Goal: Task Accomplishment & Management: Book appointment/travel/reservation

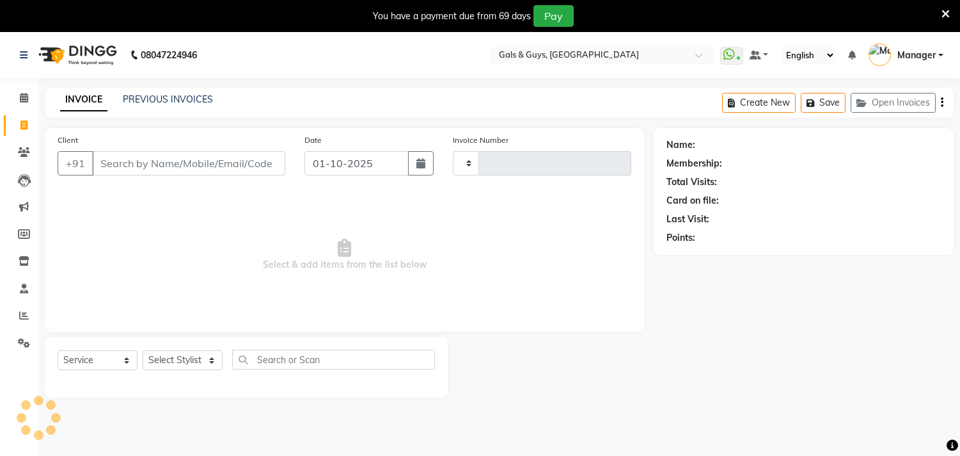
select select "service"
type input "0875"
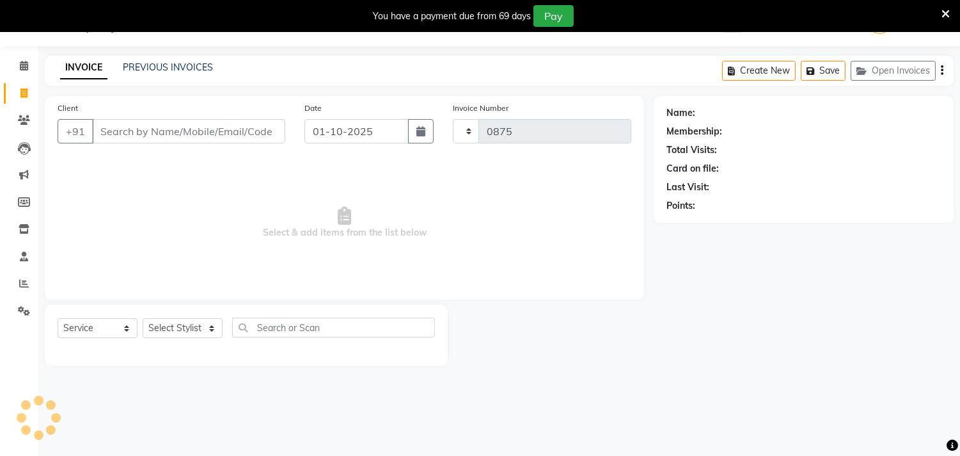
scroll to position [32, 0]
select select "7505"
click at [151, 145] on div "Client +91" at bounding box center [171, 127] width 247 height 52
click at [162, 134] on input "Client" at bounding box center [188, 131] width 193 height 24
click at [159, 330] on select "Select Stylist Abhinav ADVANCE ALKA Ankita B-WAX KUNAL Manager MEMBERSHIP PALLA…" at bounding box center [183, 328] width 80 height 20
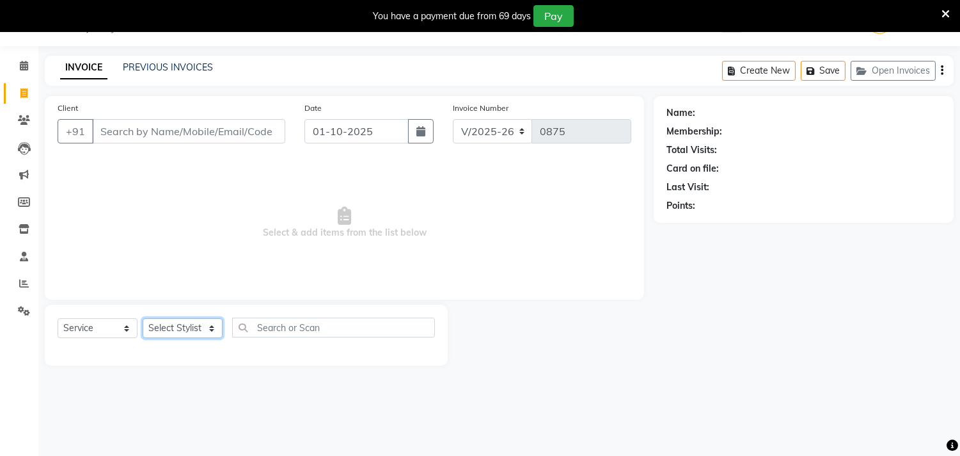
select select "89770"
click at [143, 319] on select "Select Stylist Abhinav ADVANCE ALKA Ankita B-WAX KUNAL Manager MEMBERSHIP PALLA…" at bounding box center [183, 328] width 80 height 20
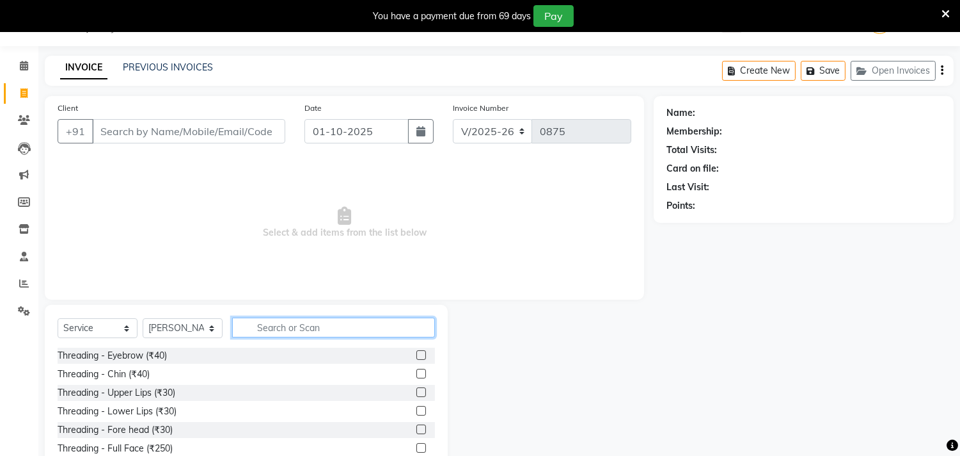
click at [291, 330] on input "text" at bounding box center [333, 327] width 203 height 20
click at [292, 330] on input "text" at bounding box center [333, 327] width 203 height 20
type input "HAIR CUT"
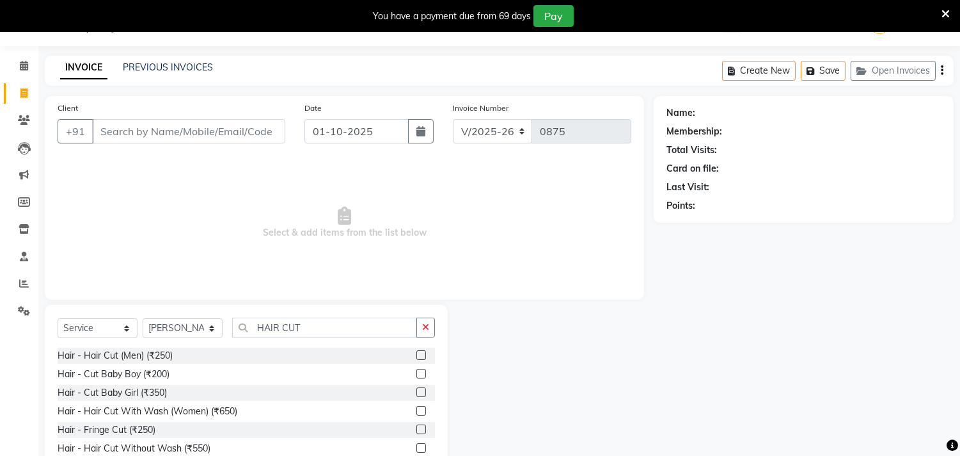
click at [418, 353] on label at bounding box center [422, 355] width 10 height 10
click at [418, 353] on input "checkbox" at bounding box center [421, 355] width 8 height 8
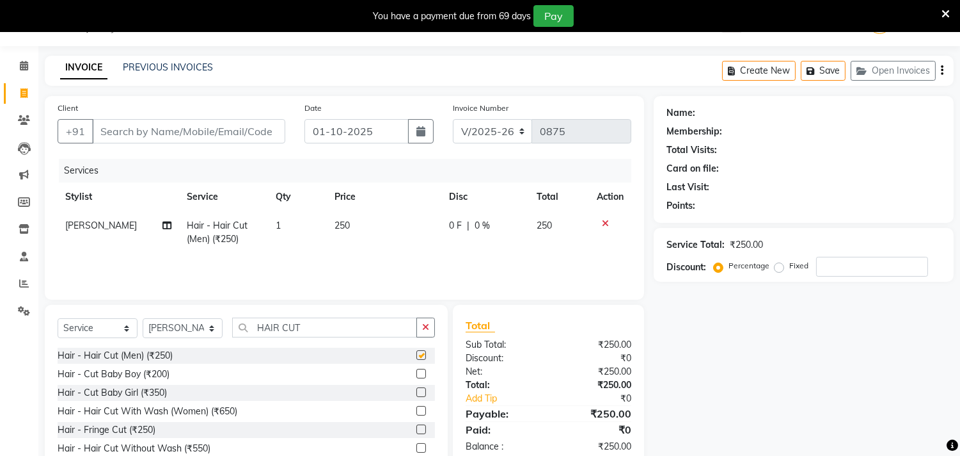
checkbox input "false"
click at [168, 136] on input "Client" at bounding box center [188, 131] width 193 height 24
click at [194, 330] on select "Select Stylist Abhinav ADVANCE ALKA Ankita B-WAX KUNAL Manager MEMBERSHIP PALLA…" at bounding box center [183, 328] width 80 height 20
select select "66159"
click at [143, 319] on select "Select Stylist Abhinav ADVANCE ALKA Ankita B-WAX KUNAL Manager MEMBERSHIP PALLA…" at bounding box center [183, 328] width 80 height 20
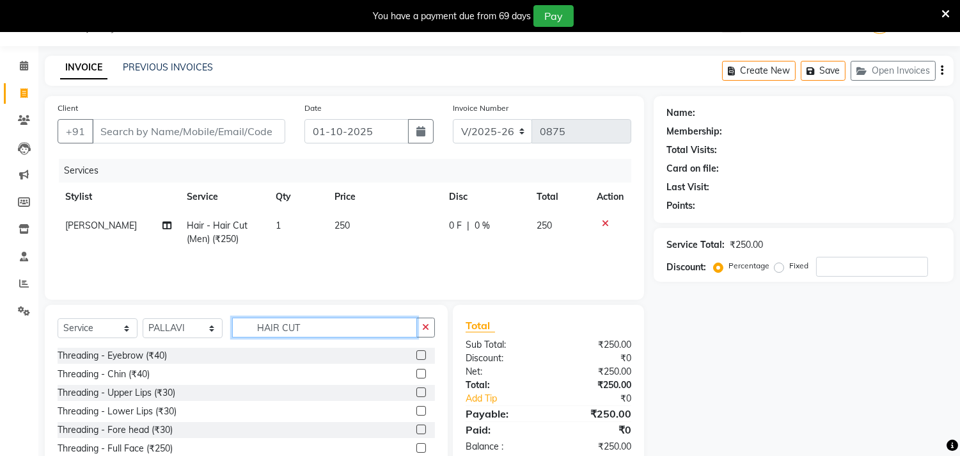
drag, startPoint x: 330, startPoint y: 330, endPoint x: 0, endPoint y: 330, distance: 330.1
click at [0, 330] on app-home "08047224946 Select Location × Gals & Guys, Lucknow WhatsApp Status ✕ Status: Co…" at bounding box center [480, 256] width 960 height 512
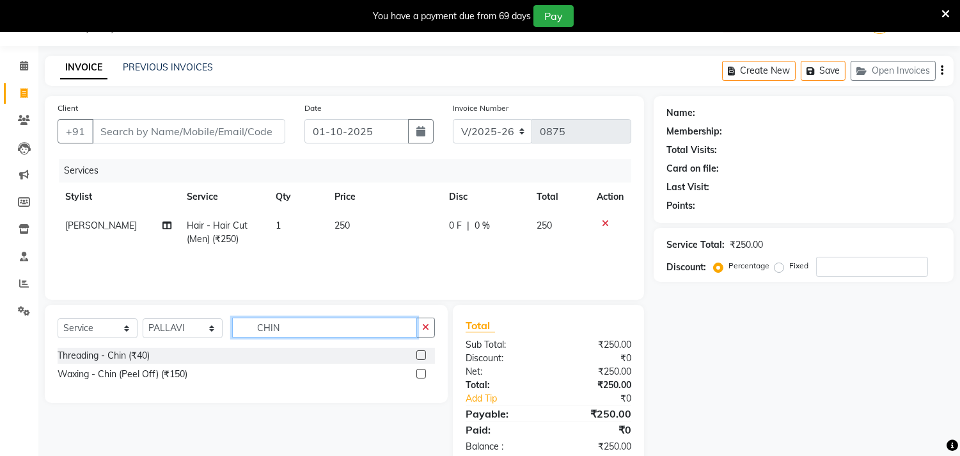
type input "CHIN"
click at [418, 352] on label at bounding box center [422, 355] width 10 height 10
click at [418, 352] on input "checkbox" at bounding box center [421, 355] width 8 height 8
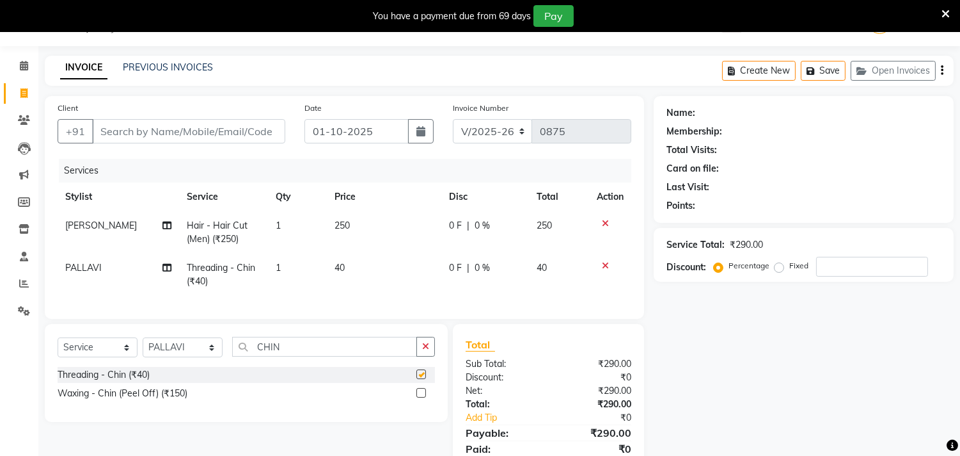
checkbox input "false"
drag, startPoint x: 289, startPoint y: 354, endPoint x: 0, endPoint y: 308, distance: 292.2
click at [0, 308] on app-home "08047224946 Select Location × Gals & Guys, Lucknow WhatsApp Status ✕ Status: Co…" at bounding box center [480, 252] width 960 height 504
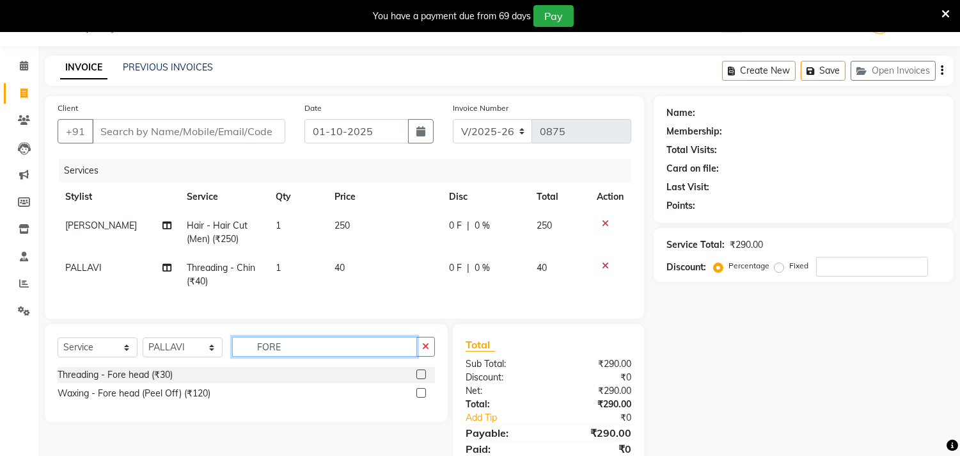
type input "FORE"
click at [419, 379] on label at bounding box center [422, 374] width 10 height 10
click at [419, 379] on input "checkbox" at bounding box center [421, 374] width 8 height 8
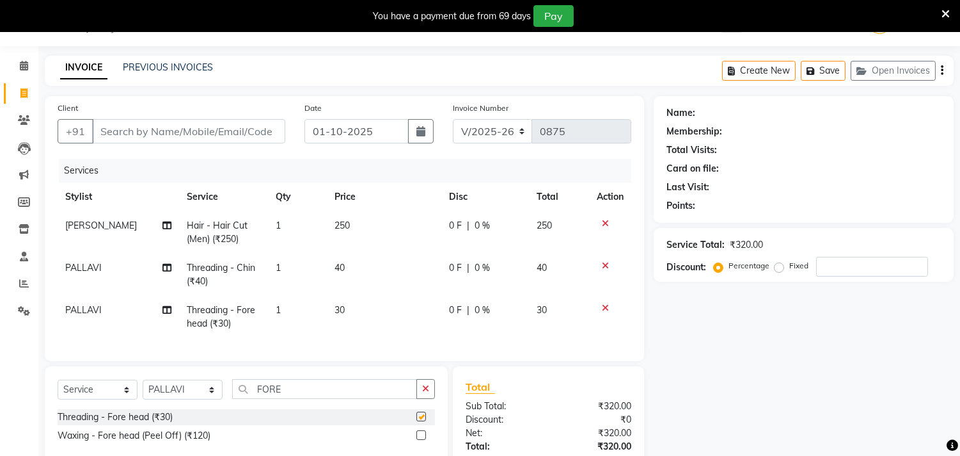
checkbox input "false"
click at [162, 131] on input "Client" at bounding box center [188, 131] width 193 height 24
click at [152, 133] on input "Client" at bounding box center [188, 131] width 193 height 24
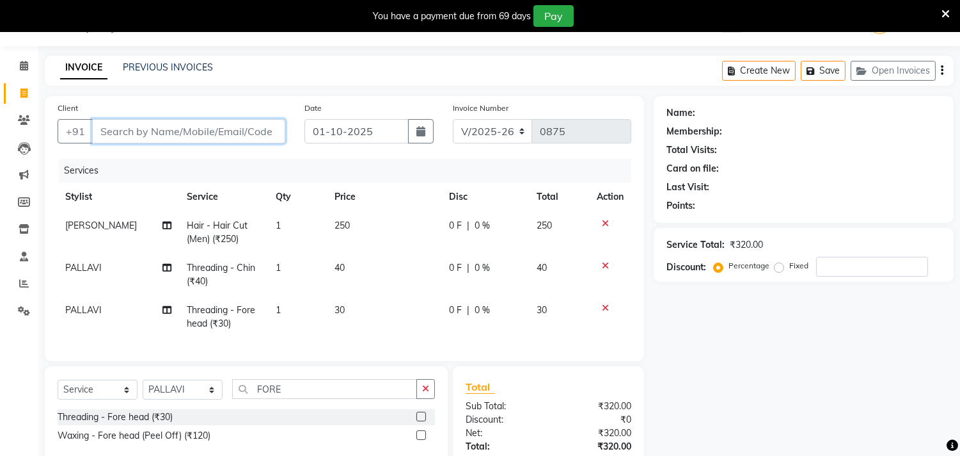
type input "9"
type input "0"
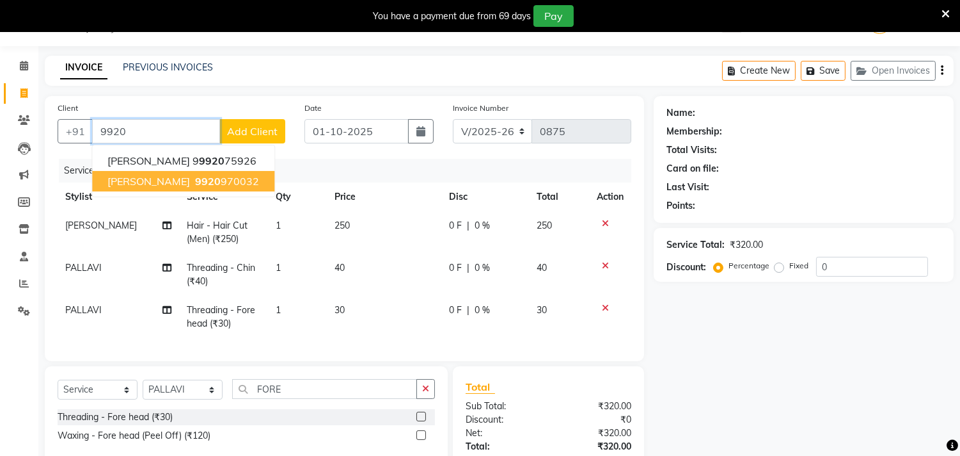
click at [164, 175] on span "[PERSON_NAME]" at bounding box center [148, 181] width 83 height 13
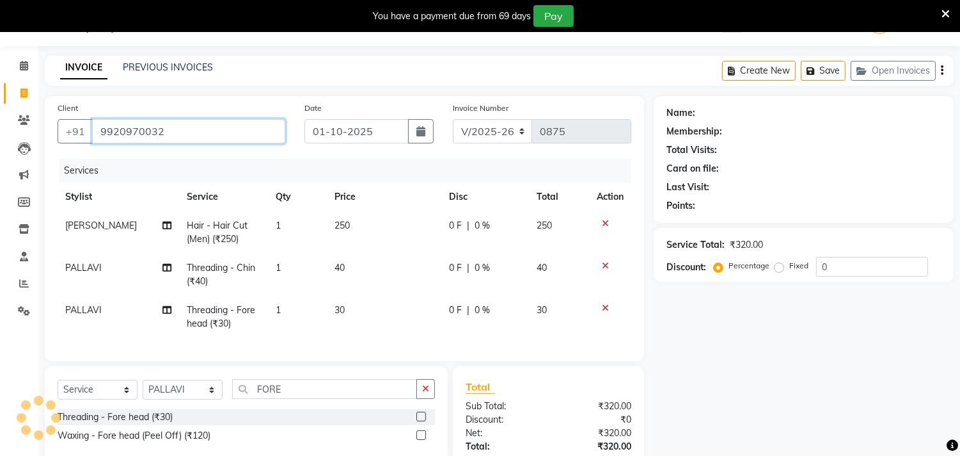
type input "9920970032"
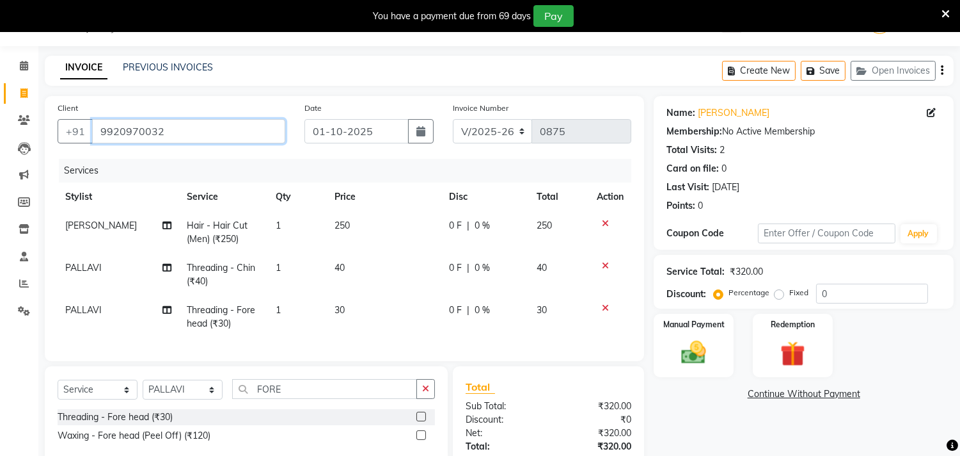
click at [169, 133] on input "9920970032" at bounding box center [188, 131] width 193 height 24
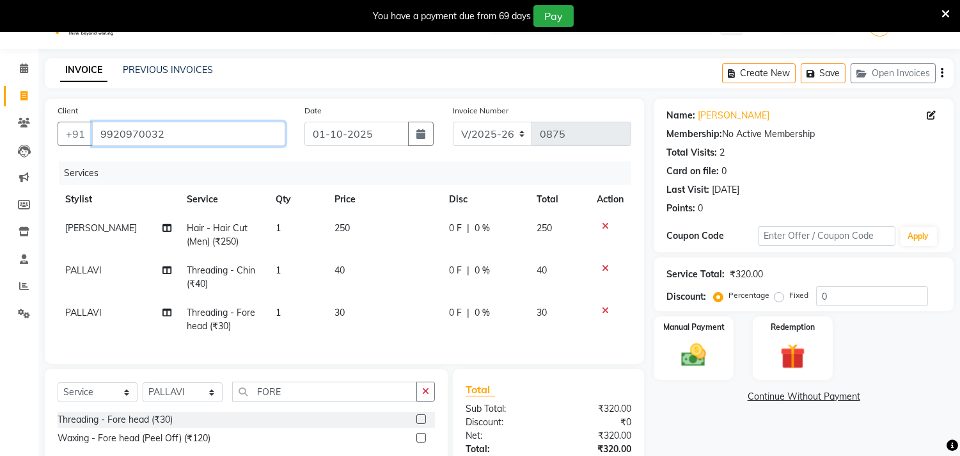
scroll to position [19, 0]
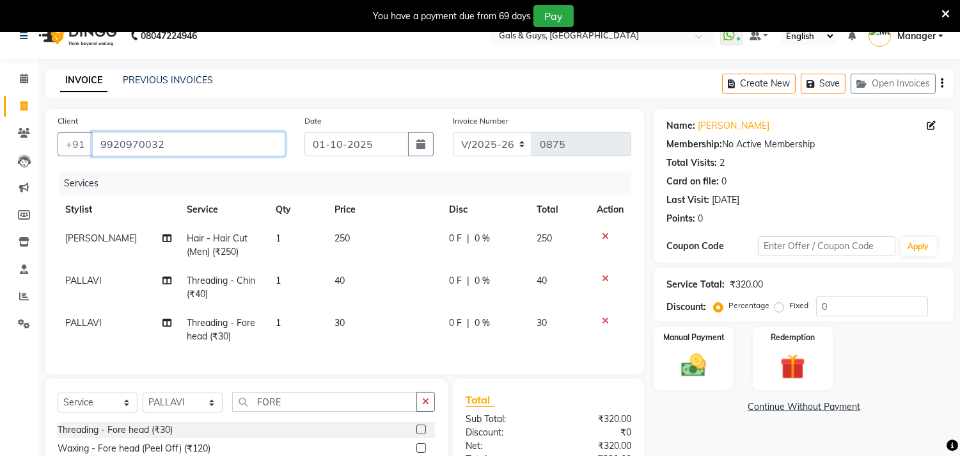
drag, startPoint x: 231, startPoint y: 136, endPoint x: 0, endPoint y: 136, distance: 231.0
click at [0, 136] on app-home "08047224946 Select Location × Gals & Guys, Lucknow WhatsApp Status ✕ Status: Co…" at bounding box center [480, 286] width 960 height 546
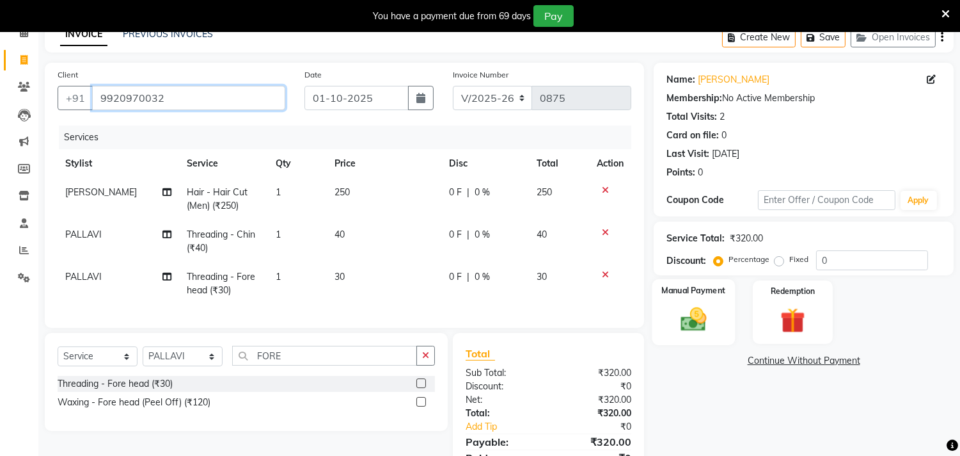
scroll to position [90, 0]
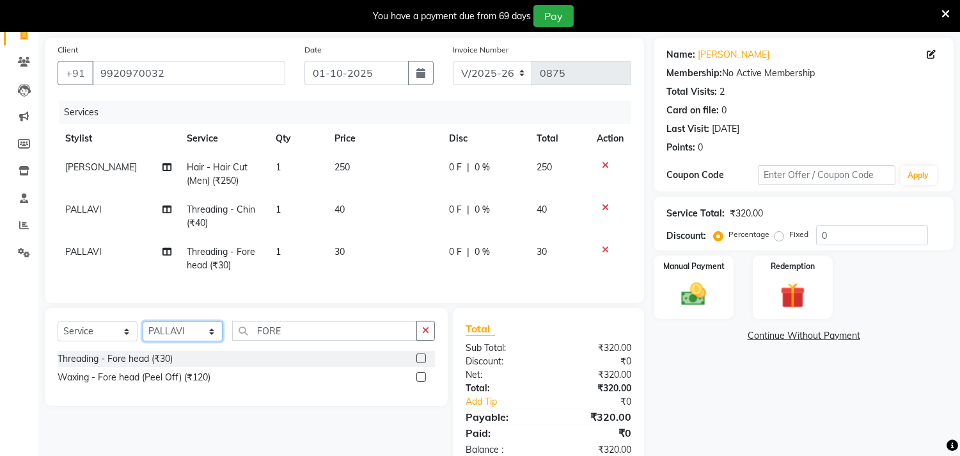
click at [182, 341] on select "Select Stylist Abhinav ADVANCE ALKA Ankita B-WAX KUNAL Manager MEMBERSHIP PALLA…" at bounding box center [183, 331] width 80 height 20
select select "74291"
click at [143, 332] on select "Select Stylist Abhinav ADVANCE ALKA Ankita B-WAX KUNAL Manager MEMBERSHIP PALLA…" at bounding box center [183, 331] width 80 height 20
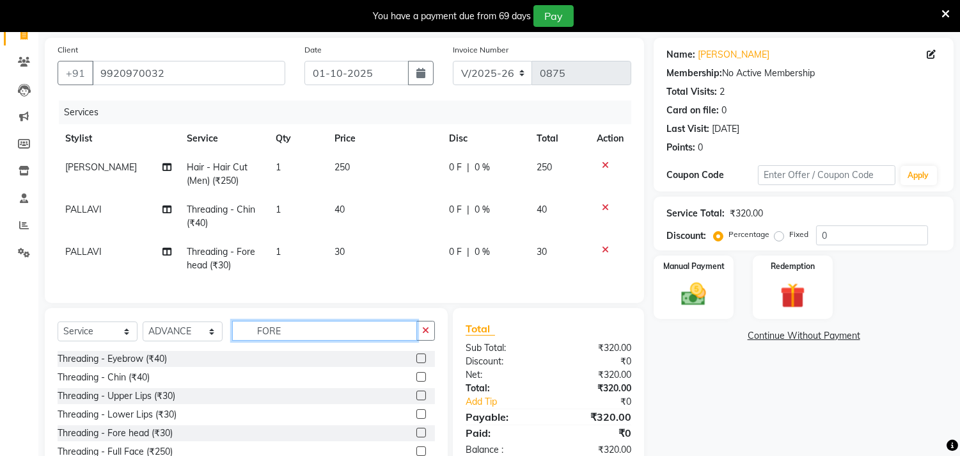
click at [291, 340] on input "FORE" at bounding box center [324, 331] width 185 height 20
drag, startPoint x: 291, startPoint y: 340, endPoint x: 250, endPoint y: 340, distance: 40.9
click at [250, 340] on input "FORE" at bounding box center [324, 331] width 185 height 20
click at [203, 341] on select "Select Stylist Abhinav ADVANCE ALKA Ankita B-WAX KUNAL Manager MEMBERSHIP PALLA…" at bounding box center [183, 331] width 80 height 20
click at [188, 341] on select "Select Stylist Abhinav ADVANCE ALKA Ankita B-WAX KUNAL Manager MEMBERSHIP PALLA…" at bounding box center [183, 331] width 80 height 20
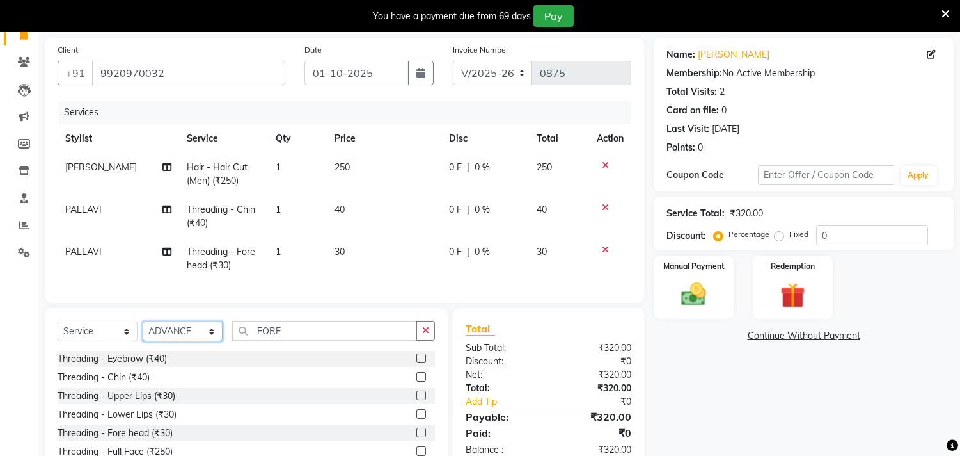
click at [191, 341] on select "Select Stylist Abhinav ADVANCE ALKA Ankita B-WAX KUNAL Manager MEMBERSHIP PALLA…" at bounding box center [183, 331] width 80 height 20
click at [289, 303] on div "Client +91 9920970032 Date 01-10-2025 Invoice Number V/2025 V/2025-26 0875 Serv…" at bounding box center [345, 170] width 600 height 265
click at [290, 340] on input "FORE" at bounding box center [324, 331] width 185 height 20
click at [181, 335] on select "Select Stylist Abhinav ADVANCE ALKA Ankita B-WAX KUNAL Manager MEMBERSHIP PALLA…" at bounding box center [183, 331] width 80 height 20
click at [143, 332] on select "Select Stylist Abhinav ADVANCE ALKA Ankita B-WAX KUNAL Manager MEMBERSHIP PALLA…" at bounding box center [183, 331] width 80 height 20
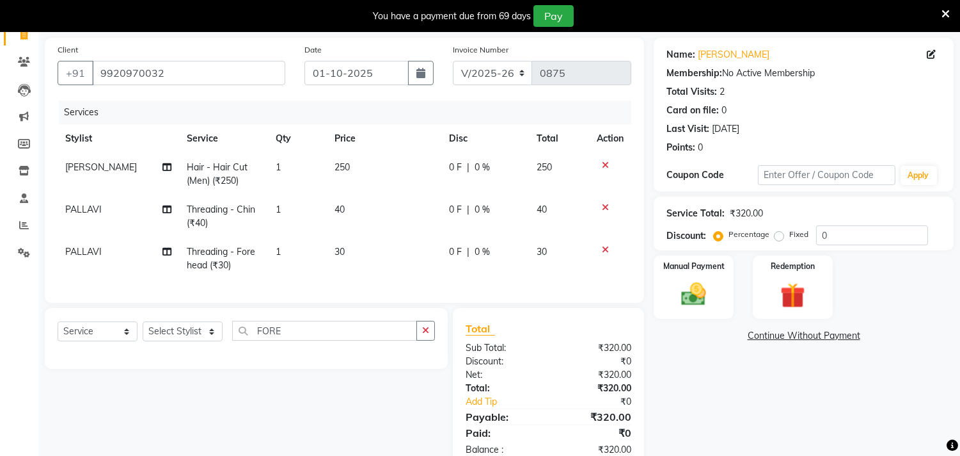
click at [351, 391] on div "Select Service Product Membership Package Voucher Prepaid Gift Card Select Styl…" at bounding box center [241, 388] width 413 height 161
click at [177, 341] on select "Select Stylist Abhinav ADVANCE ALKA Ankita B-WAX KUNAL Manager MEMBERSHIP PALLA…" at bounding box center [183, 331] width 80 height 20
select select "74291"
click at [143, 332] on select "Select Stylist Abhinav ADVANCE ALKA Ankita B-WAX KUNAL Manager MEMBERSHIP PALLA…" at bounding box center [183, 331] width 80 height 20
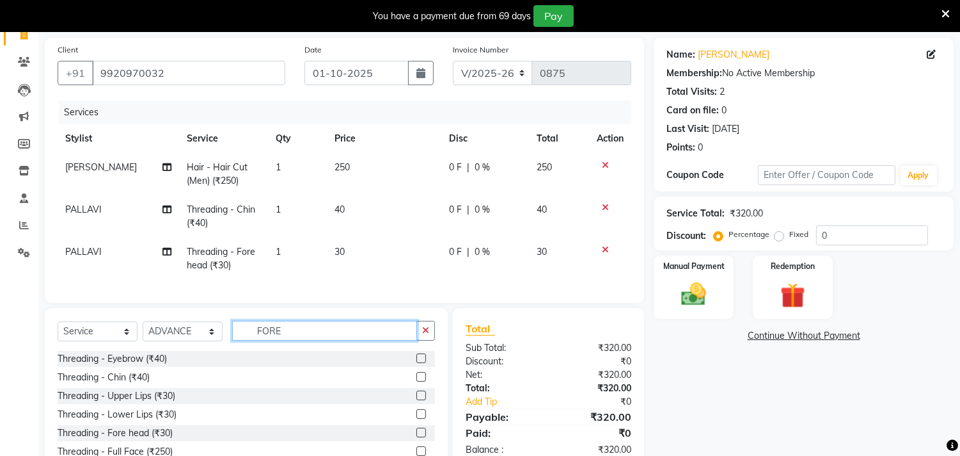
click at [305, 340] on input "FORE" at bounding box center [324, 331] width 185 height 20
drag, startPoint x: 305, startPoint y: 341, endPoint x: 244, endPoint y: 328, distance: 61.5
click at [244, 328] on div "Select Service Product Membership Package Voucher Prepaid Gift Card Select Styl…" at bounding box center [246, 402] width 403 height 189
click at [688, 266] on label "Manual Payment" at bounding box center [694, 265] width 64 height 12
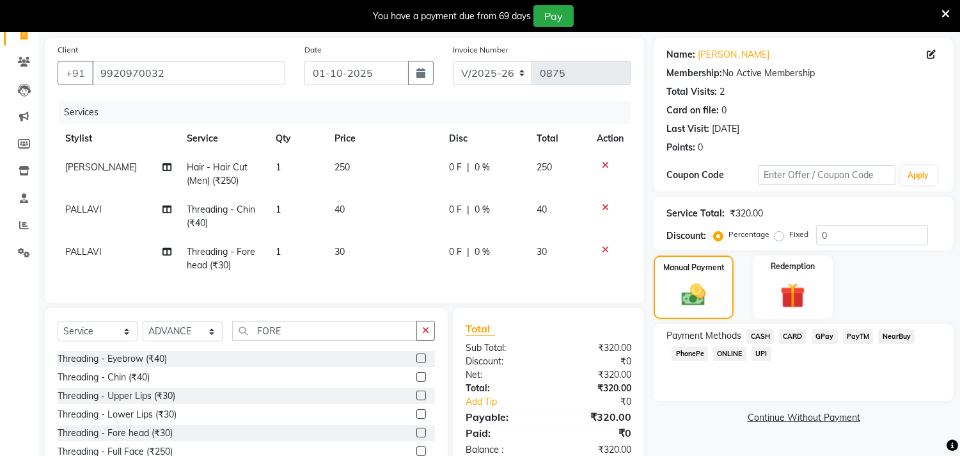
click at [827, 336] on span "GPay" at bounding box center [825, 336] width 26 height 15
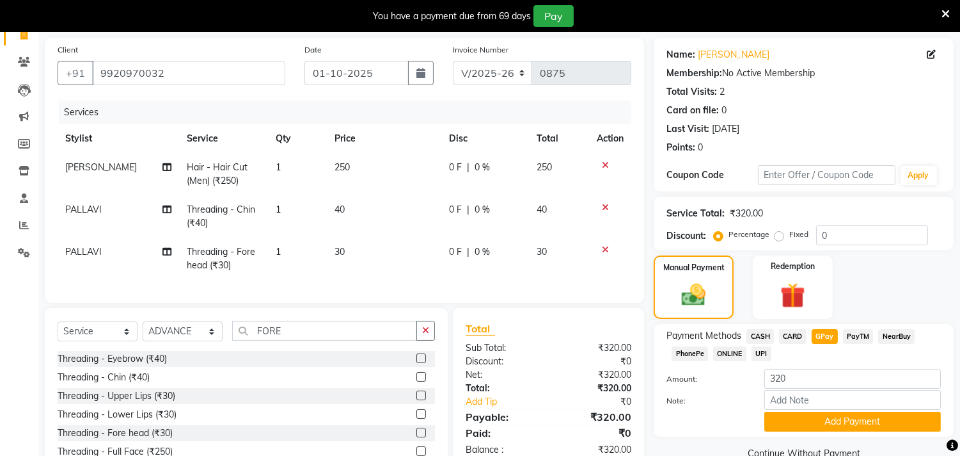
scroll to position [161, 0]
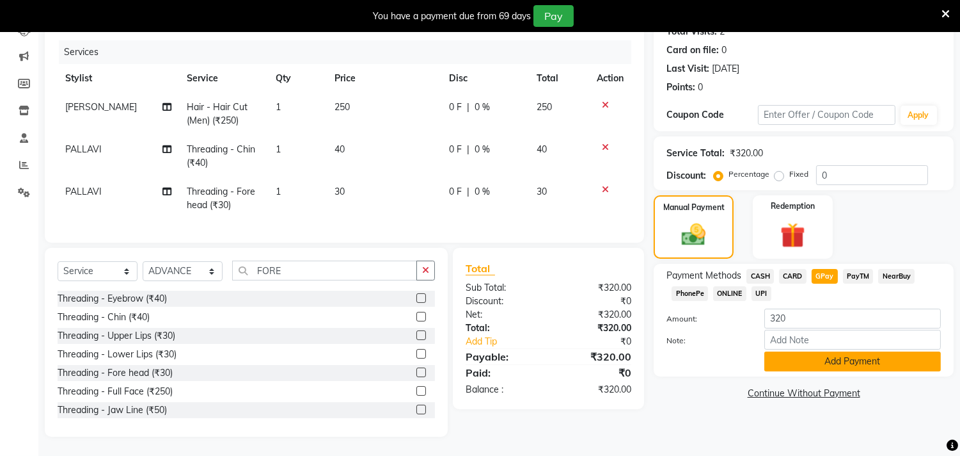
click at [802, 351] on button "Add Payment" at bounding box center [853, 361] width 177 height 20
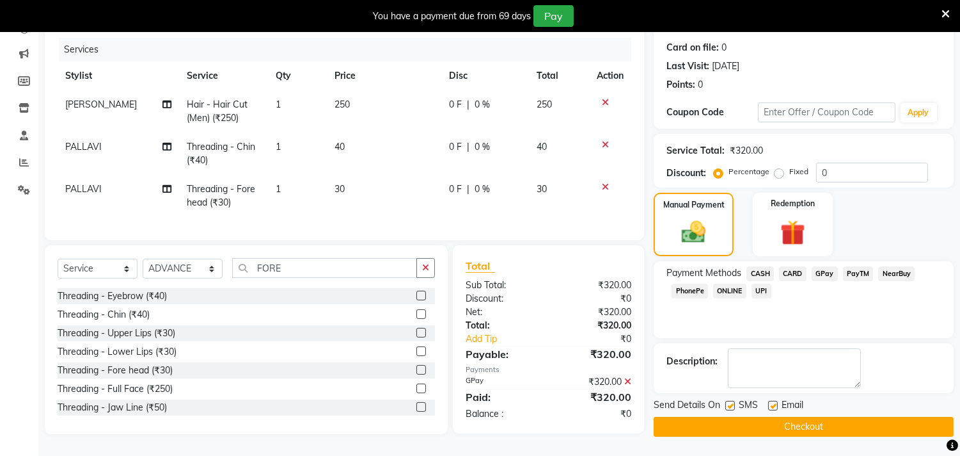
click at [768, 418] on button "Checkout" at bounding box center [804, 427] width 300 height 20
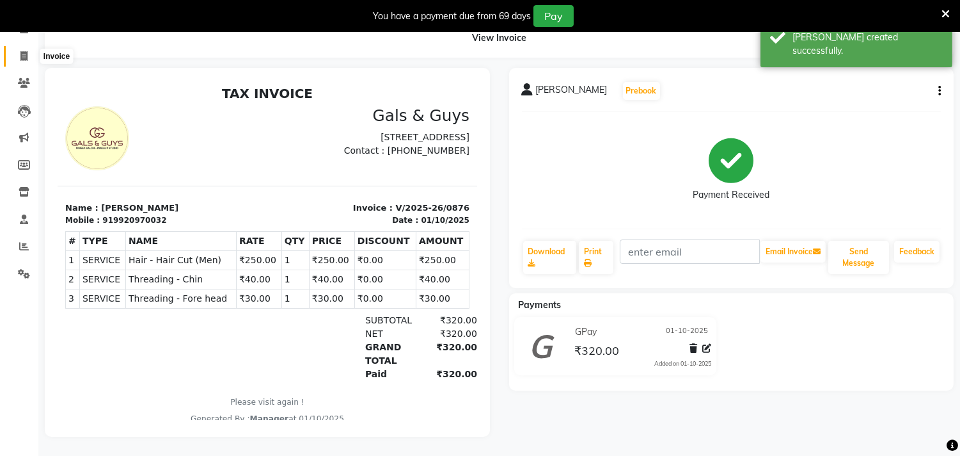
click at [24, 51] on icon at bounding box center [23, 56] width 7 height 10
select select "service"
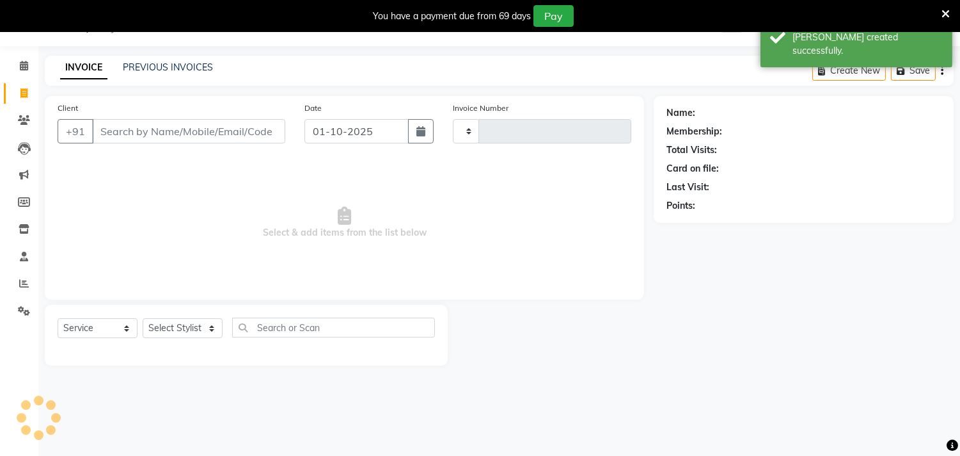
scroll to position [32, 0]
type input "0877"
select select "7505"
click at [24, 97] on icon at bounding box center [23, 93] width 7 height 10
select select "service"
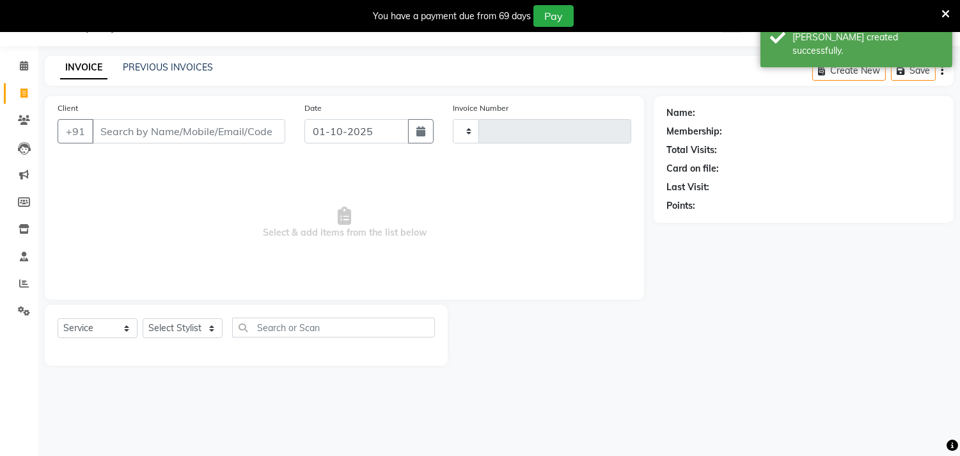
type input "0877"
select select "7505"
click at [28, 68] on span at bounding box center [24, 66] width 22 height 15
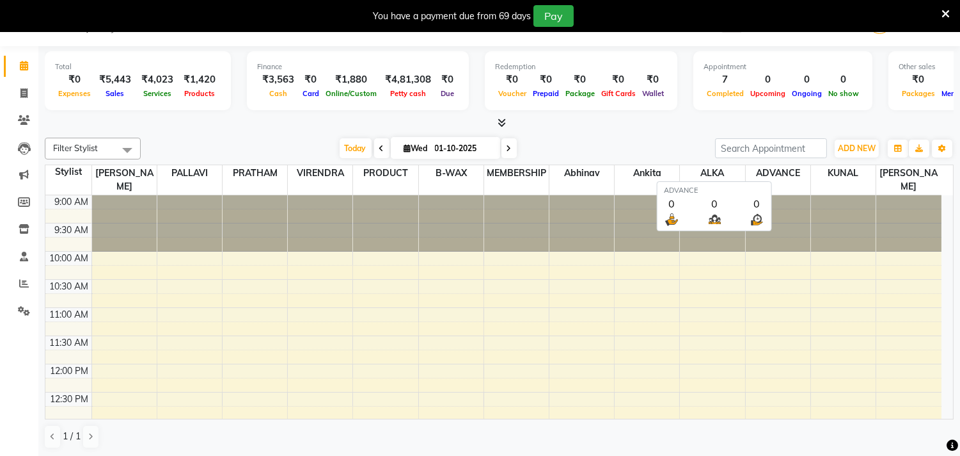
click at [781, 175] on span "ADVANCE" at bounding box center [778, 173] width 65 height 16
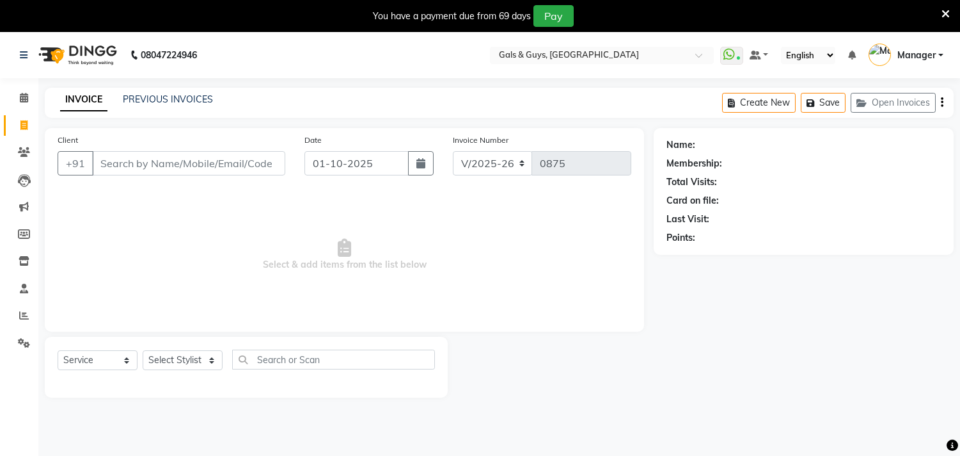
click at [170, 100] on link "PREVIOUS INVOICES" at bounding box center [168, 99] width 90 height 12
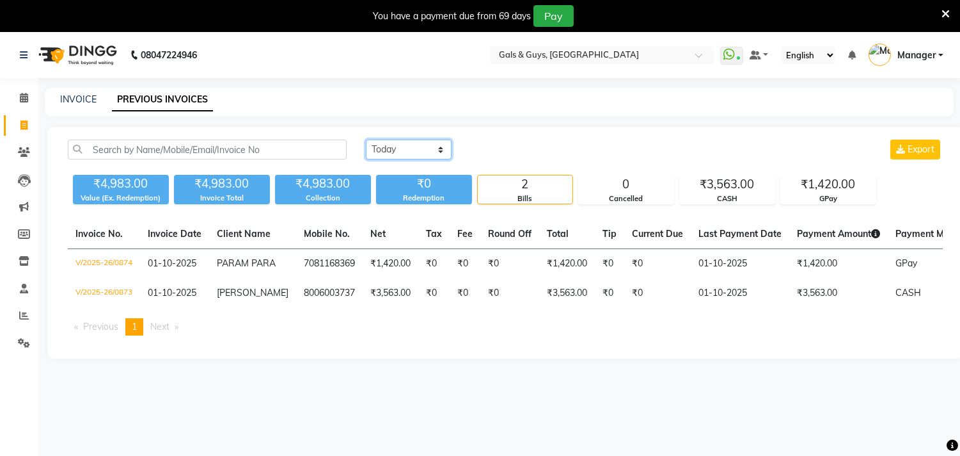
click at [393, 151] on select "Today Yesterday Custom Range" at bounding box center [409, 149] width 86 height 20
select select "range"
click at [366, 139] on select "Today Yesterday Custom Range" at bounding box center [409, 149] width 86 height 20
click at [528, 146] on input "01-10-2025" at bounding box center [513, 150] width 90 height 18
select select "10"
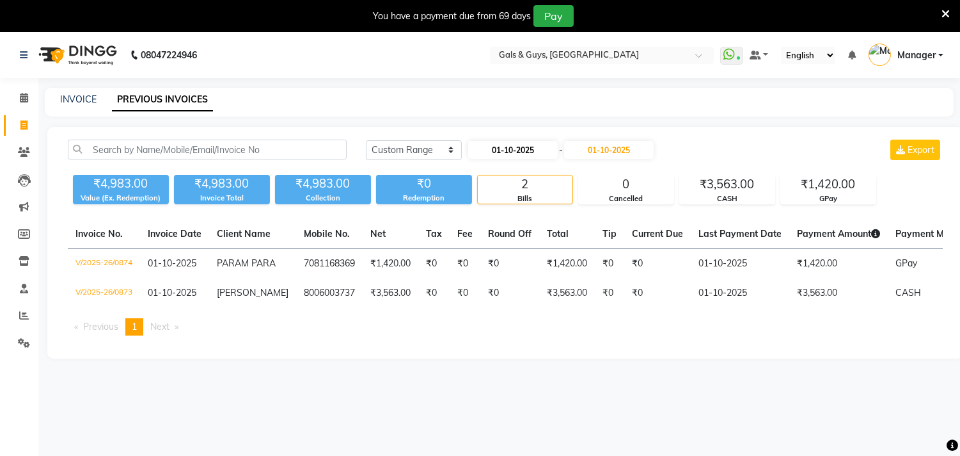
select select "2025"
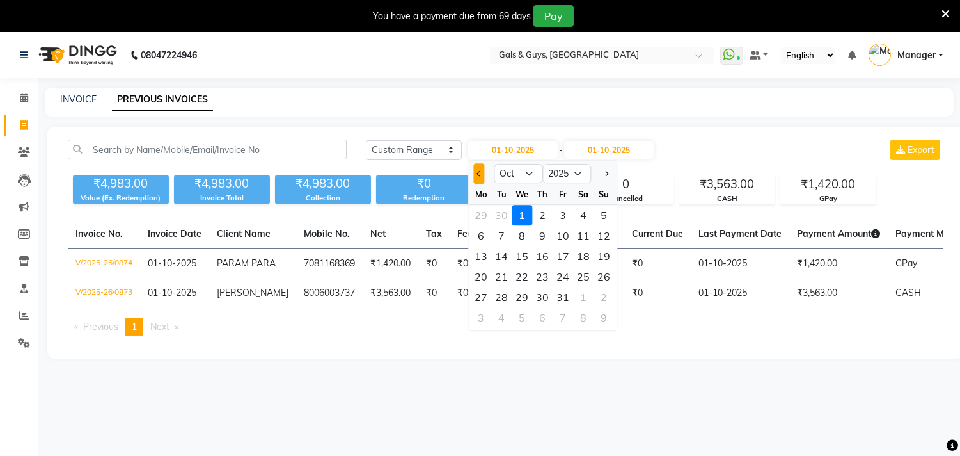
click at [477, 171] on span "Previous month" at bounding box center [479, 173] width 5 height 5
select select "9"
click at [581, 209] on div "6" at bounding box center [583, 215] width 20 height 20
type input "06-09-2025"
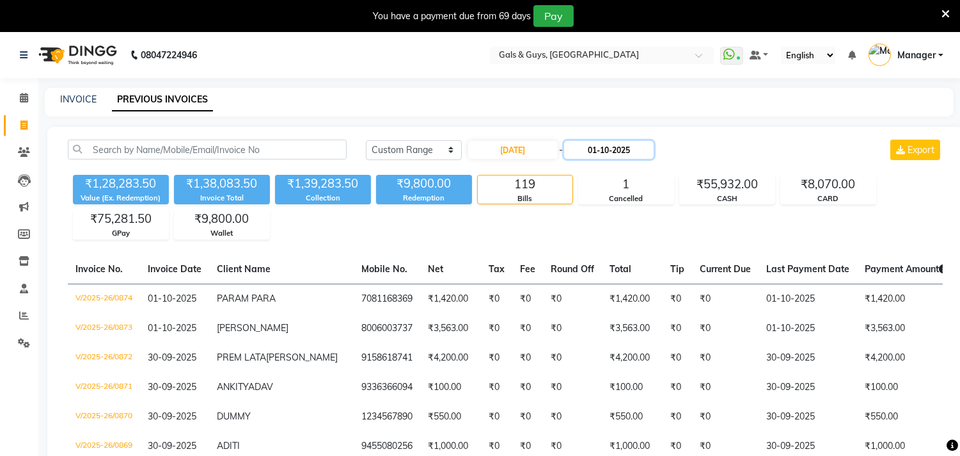
click at [630, 150] on input "01-10-2025" at bounding box center [609, 150] width 90 height 18
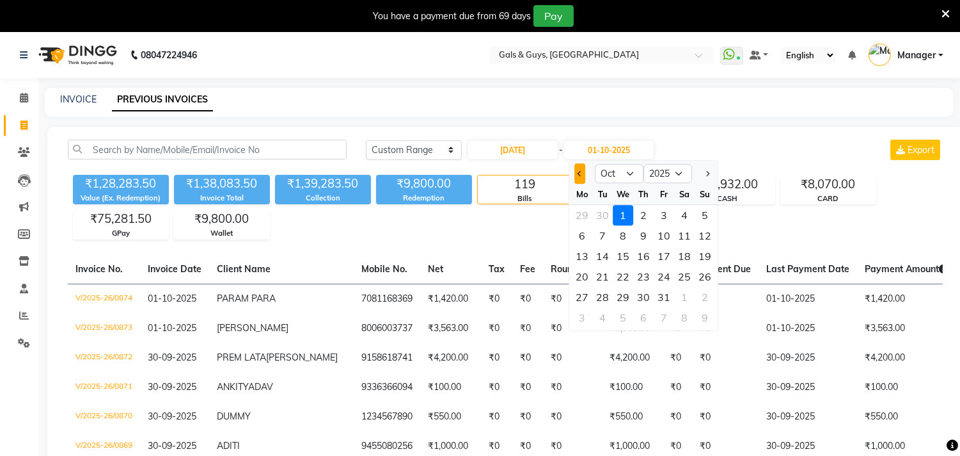
click at [581, 170] on button "Previous month" at bounding box center [580, 173] width 11 height 20
select select "9"
click at [601, 298] on div "30" at bounding box center [602, 297] width 20 height 20
type input "30-09-2025"
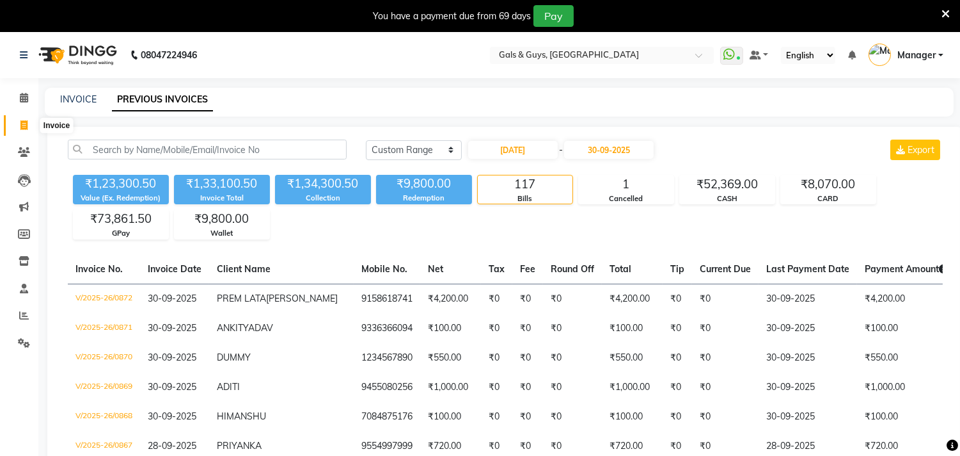
click at [18, 118] on span at bounding box center [24, 125] width 22 height 15
select select "service"
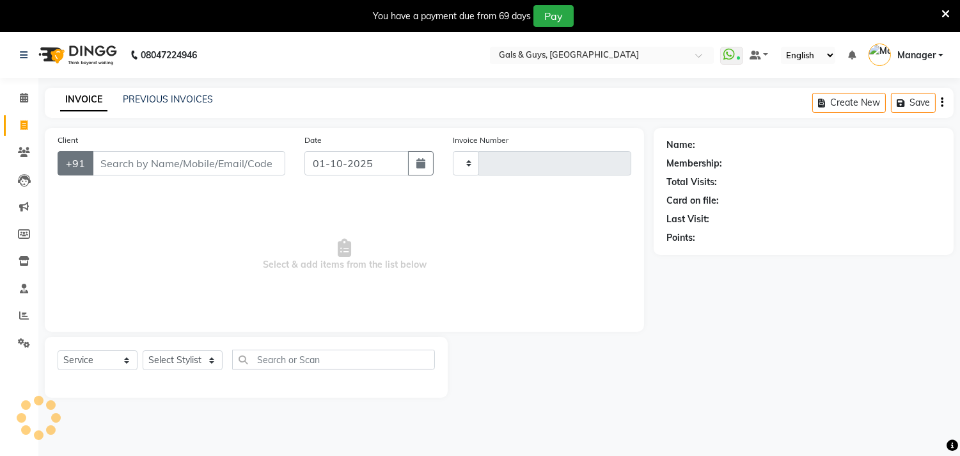
scroll to position [32, 0]
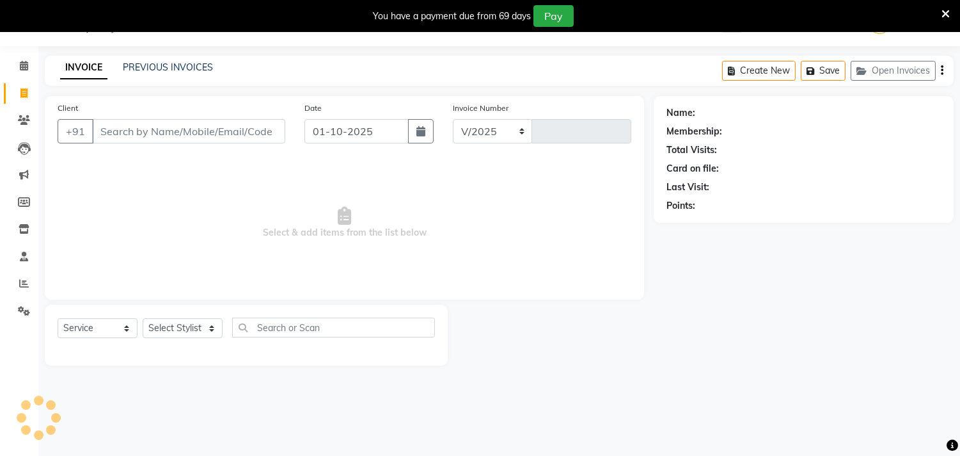
select select "7505"
type input "0875"
click at [152, 128] on input "Client" at bounding box center [188, 131] width 193 height 24
click at [180, 327] on select "Select Stylist Abhinav ADVANCE ALKA Ankita B-WAX KUNAL Manager MEMBERSHIP PALLA…" at bounding box center [183, 328] width 80 height 20
select select "71124"
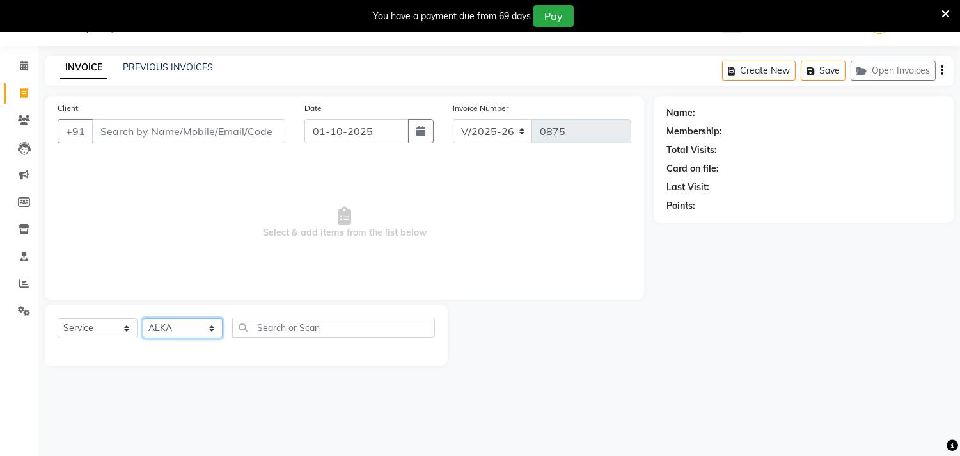
click at [143, 319] on select "Select Stylist Abhinav ADVANCE ALKA Ankita B-WAX KUNAL Manager MEMBERSHIP PALLA…" at bounding box center [183, 328] width 80 height 20
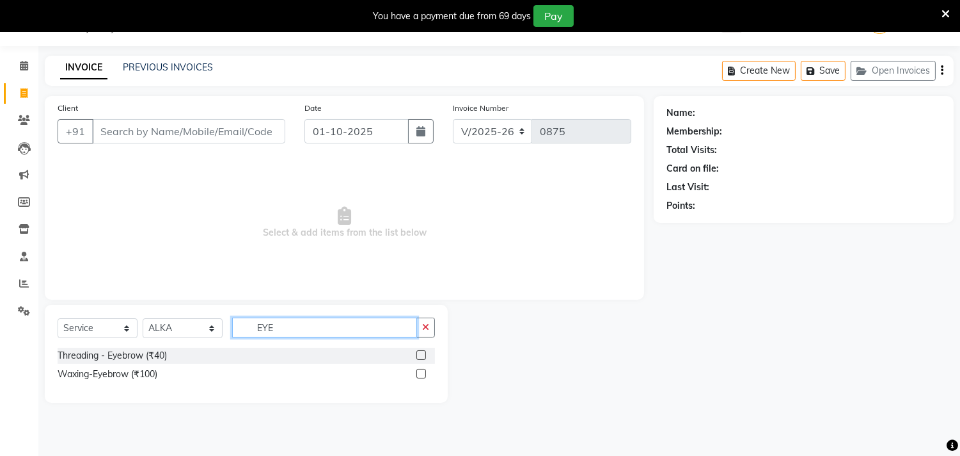
type input "EYE"
click at [418, 355] on label at bounding box center [422, 355] width 10 height 10
click at [418, 355] on input "checkbox" at bounding box center [421, 355] width 8 height 8
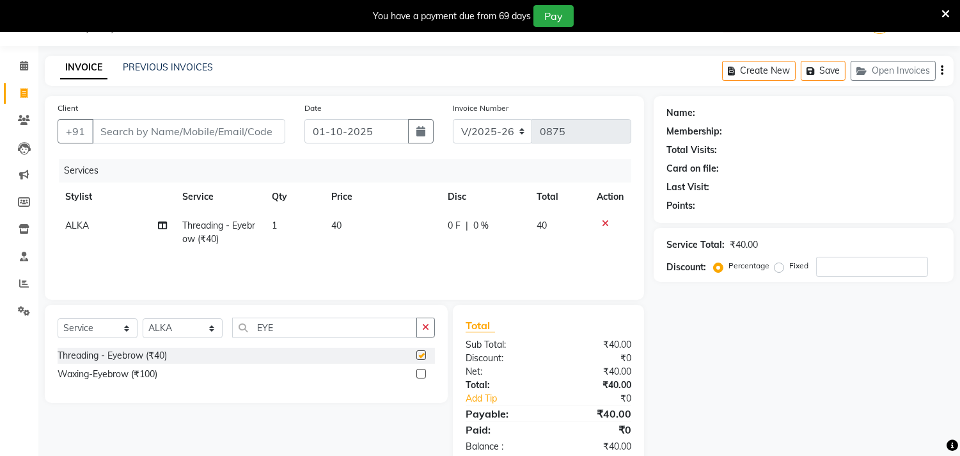
checkbox input "false"
click at [308, 320] on input "EYE" at bounding box center [324, 327] width 185 height 20
click at [198, 335] on select "Select Stylist Abhinav ADVANCE ALKA Ankita B-WAX KUNAL Manager MEMBERSHIP PALLA…" at bounding box center [183, 328] width 80 height 20
select select "66159"
click at [143, 319] on select "Select Stylist Abhinav ADVANCE ALKA Ankita B-WAX KUNAL Manager MEMBERSHIP PALLA…" at bounding box center [183, 328] width 80 height 20
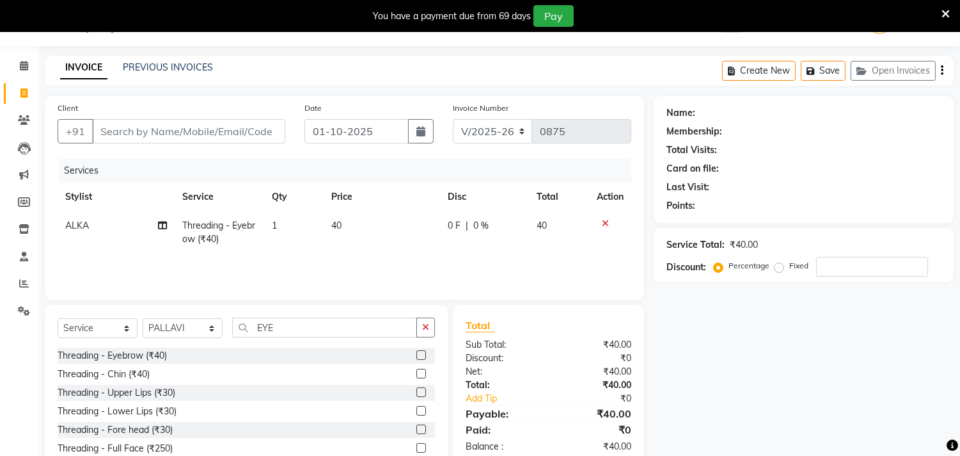
click at [417, 354] on label at bounding box center [422, 355] width 10 height 10
click at [417, 354] on input "checkbox" at bounding box center [421, 355] width 8 height 8
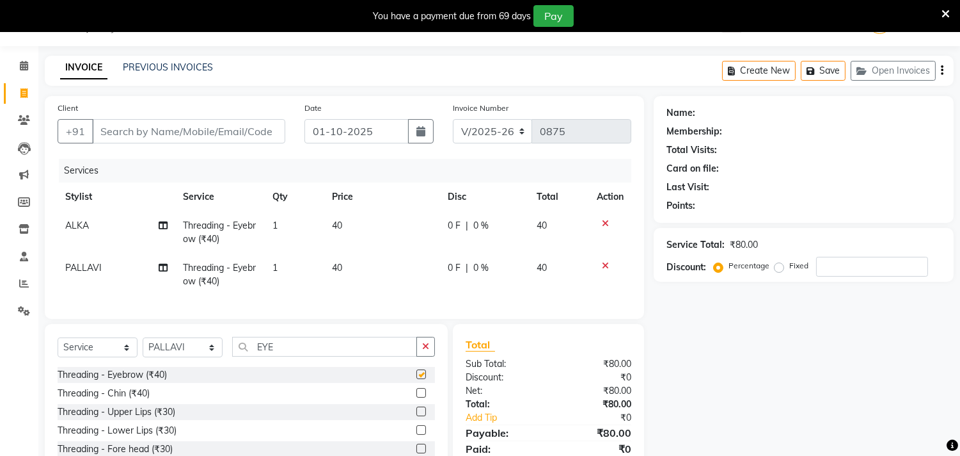
checkbox input "false"
drag, startPoint x: 287, startPoint y: 353, endPoint x: 212, endPoint y: 366, distance: 75.9
click at [212, 366] on div "Select Service Product Membership Package Voucher Prepaid Gift Card Select Styl…" at bounding box center [246, 352] width 377 height 30
click at [322, 356] on input "EYE" at bounding box center [324, 347] width 185 height 20
type input "E"
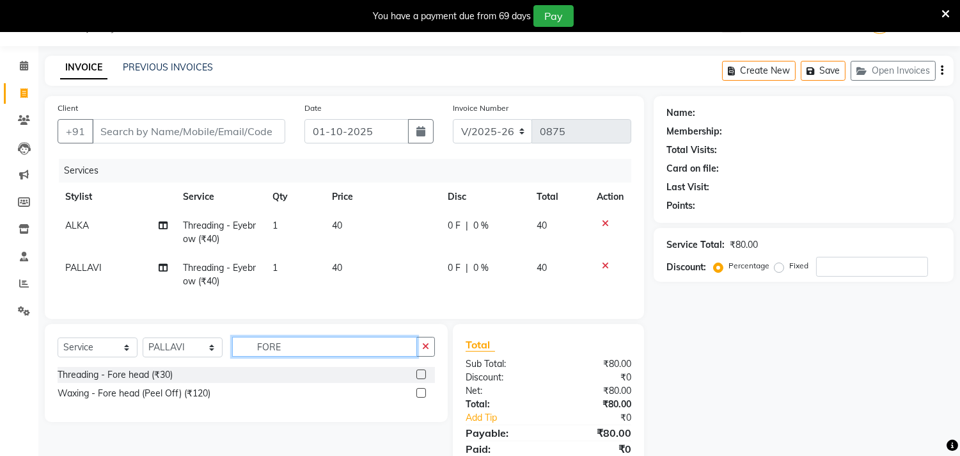
type input "FORE"
click at [418, 379] on label at bounding box center [422, 374] width 10 height 10
click at [418, 379] on input "checkbox" at bounding box center [421, 374] width 8 height 8
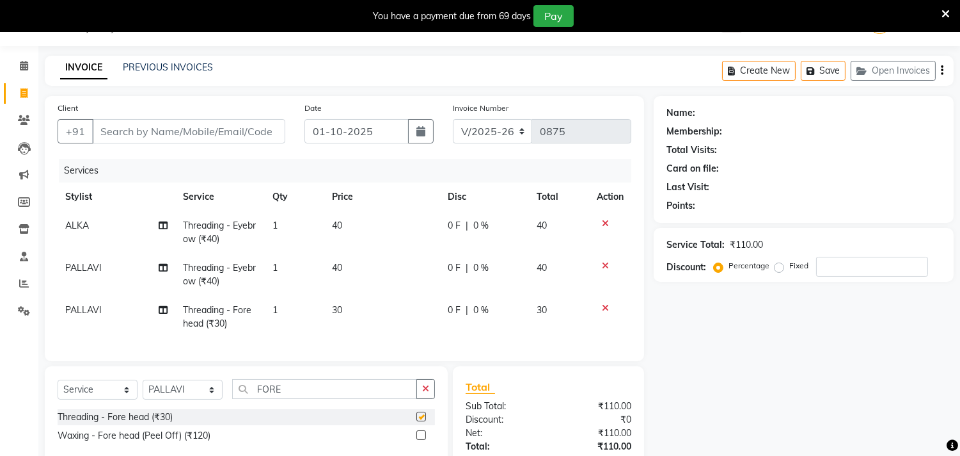
checkbox input "false"
drag, startPoint x: 344, startPoint y: 406, endPoint x: 187, endPoint y: 354, distance: 165.7
click at [187, 354] on div "Client +91 Date 01-10-2025 Invoice Number V/2025 V/2025-26 0875 Services Stylis…" at bounding box center [344, 311] width 619 height 431
type input "UPP"
click at [420, 421] on label at bounding box center [422, 416] width 10 height 10
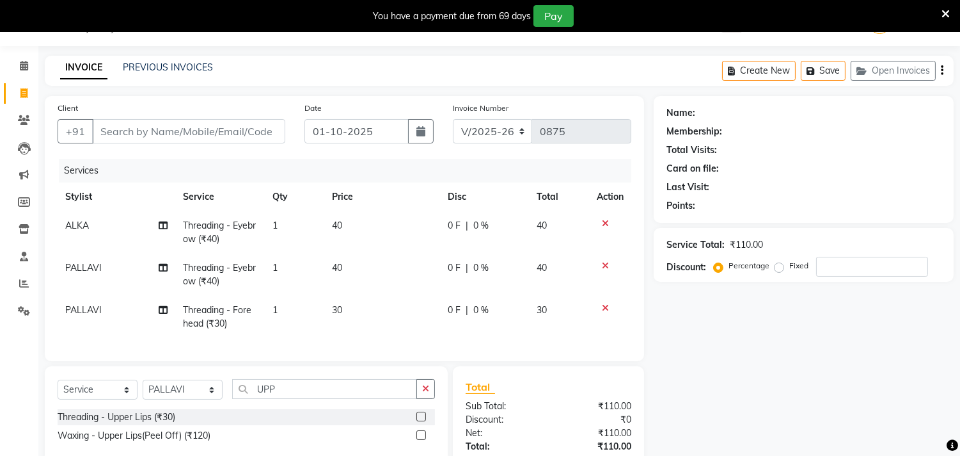
click at [420, 421] on input "checkbox" at bounding box center [421, 417] width 8 height 8
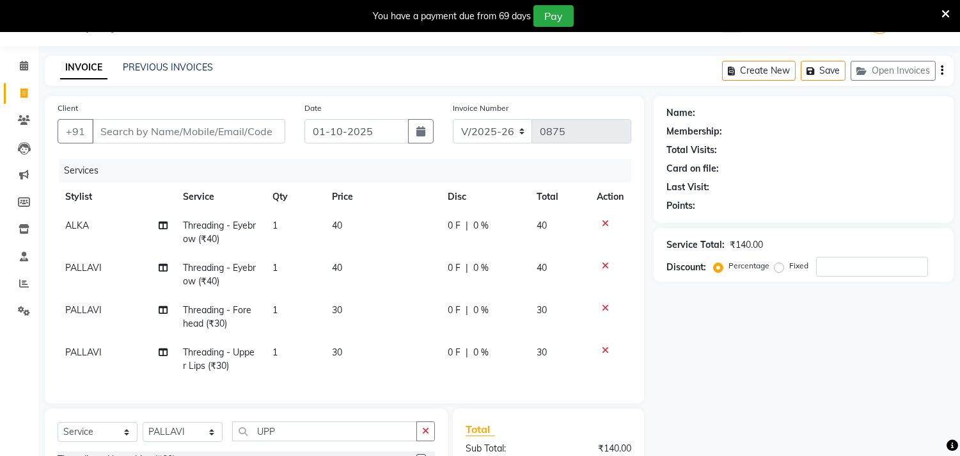
checkbox input "false"
click at [206, 125] on input "Client" at bounding box center [188, 131] width 193 height 24
type input "9"
type input "0"
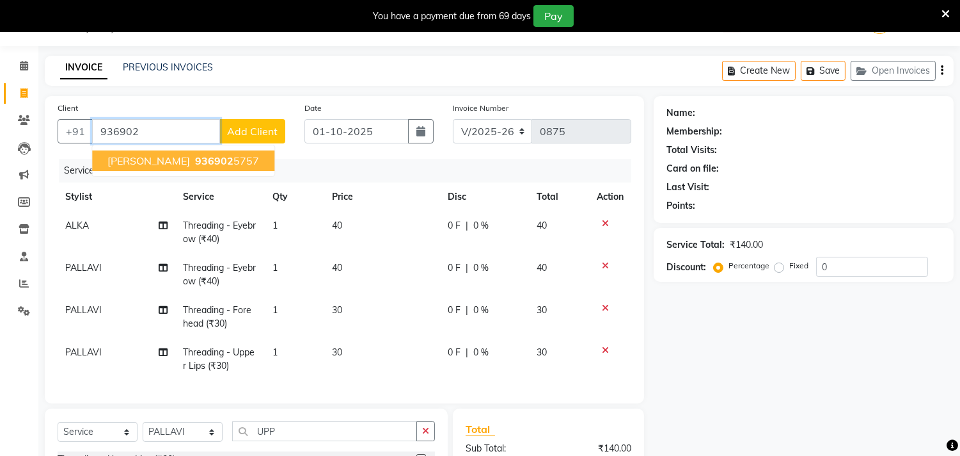
click at [195, 160] on span "936902" at bounding box center [214, 160] width 38 height 13
type input "9369025757"
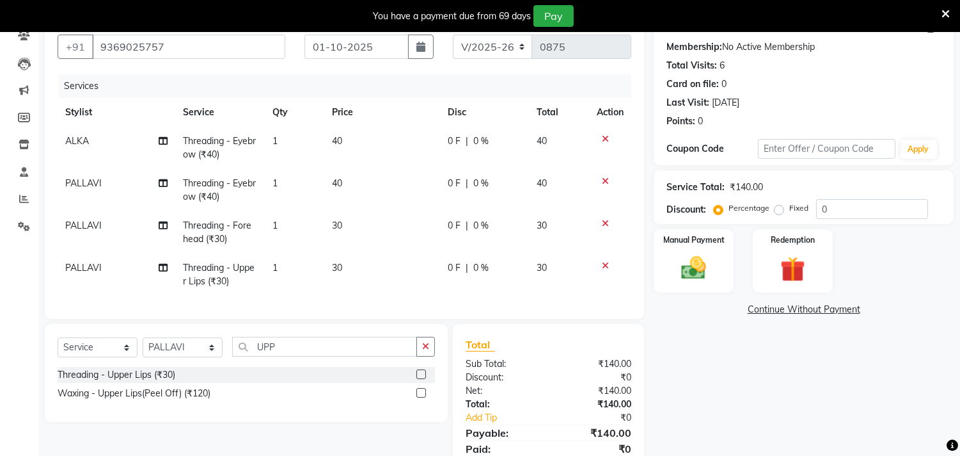
scroll to position [175, 0]
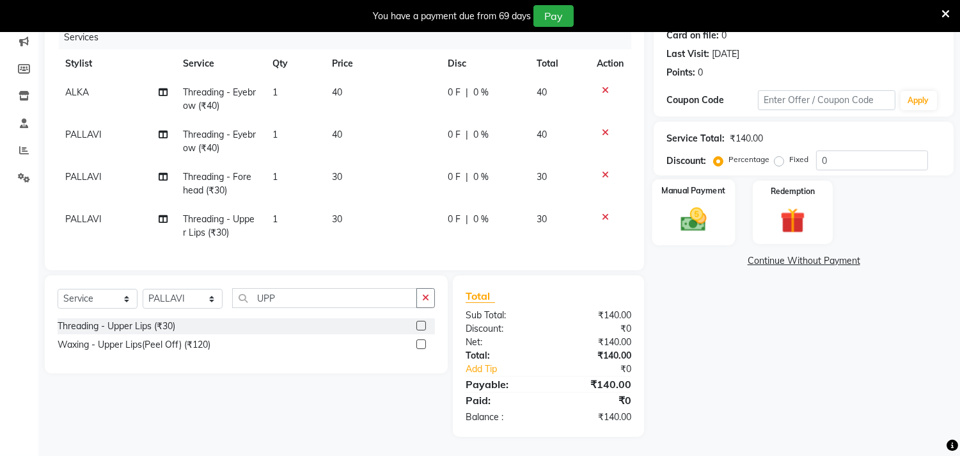
click at [711, 205] on img at bounding box center [694, 220] width 42 height 30
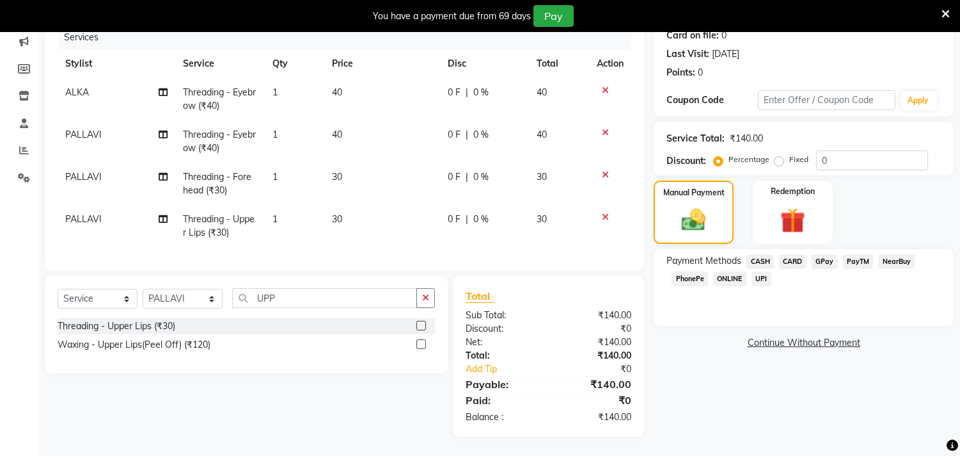
click at [828, 254] on span "GPay" at bounding box center [825, 261] width 26 height 15
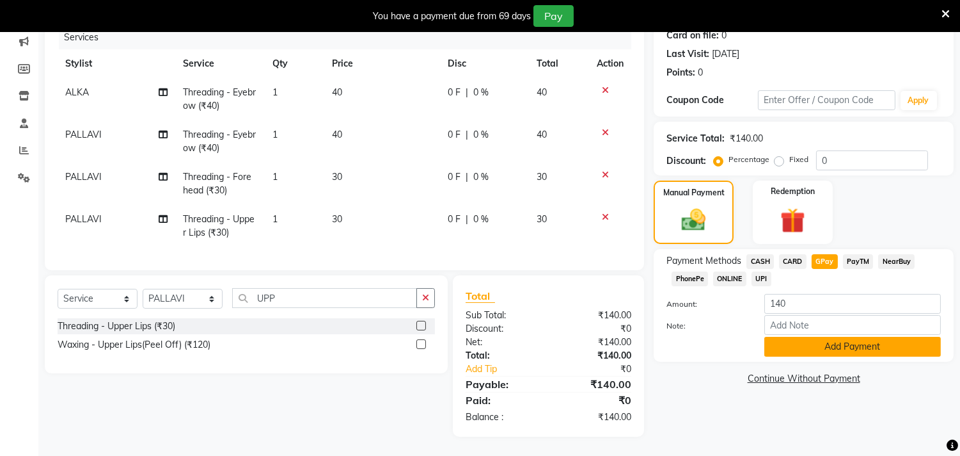
click at [829, 337] on button "Add Payment" at bounding box center [853, 347] width 177 height 20
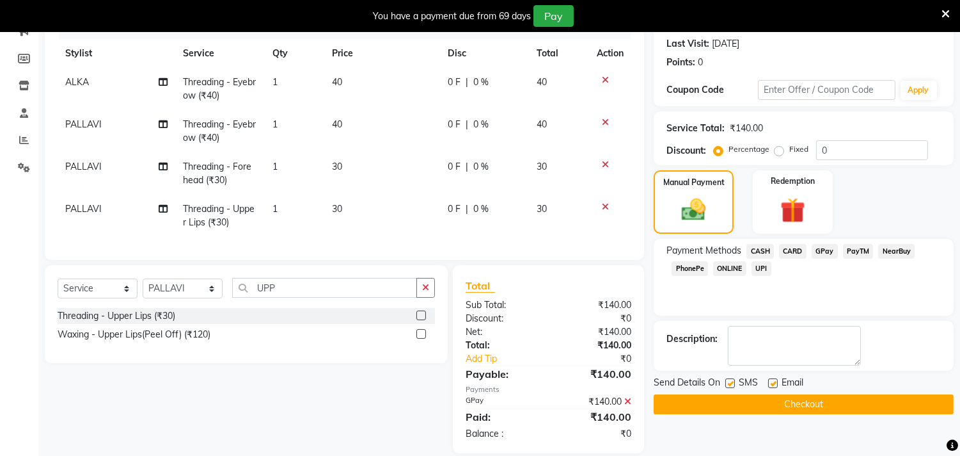
click at [816, 413] on div "Name: Sakshi Membership: No Active Membership Total Visits: 6 Card on file: 0 L…" at bounding box center [809, 203] width 310 height 500
click at [817, 410] on button "Checkout" at bounding box center [804, 404] width 300 height 20
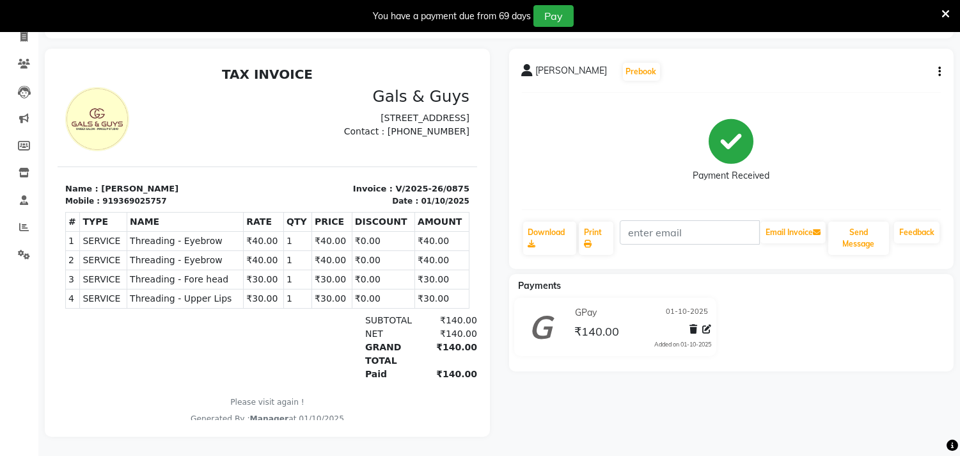
click at [943, 12] on icon at bounding box center [946, 14] width 8 height 12
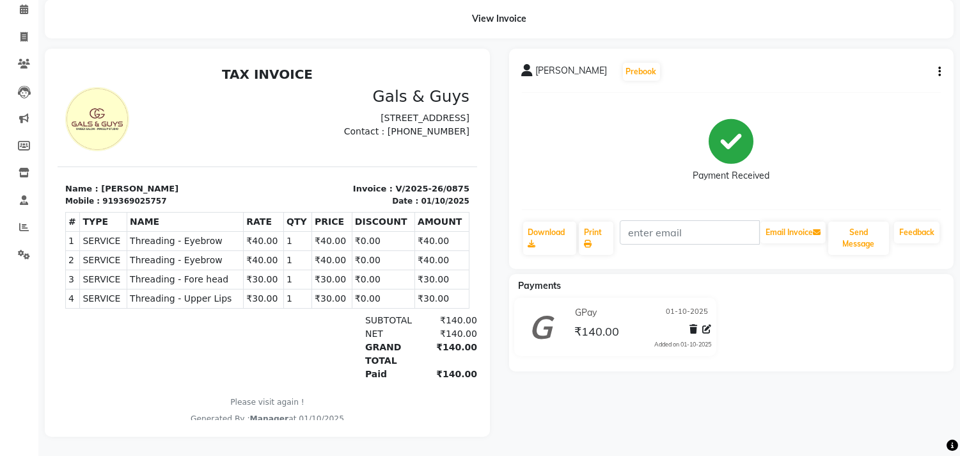
scroll to position [66, 0]
click at [29, 30] on span at bounding box center [24, 37] width 22 height 15
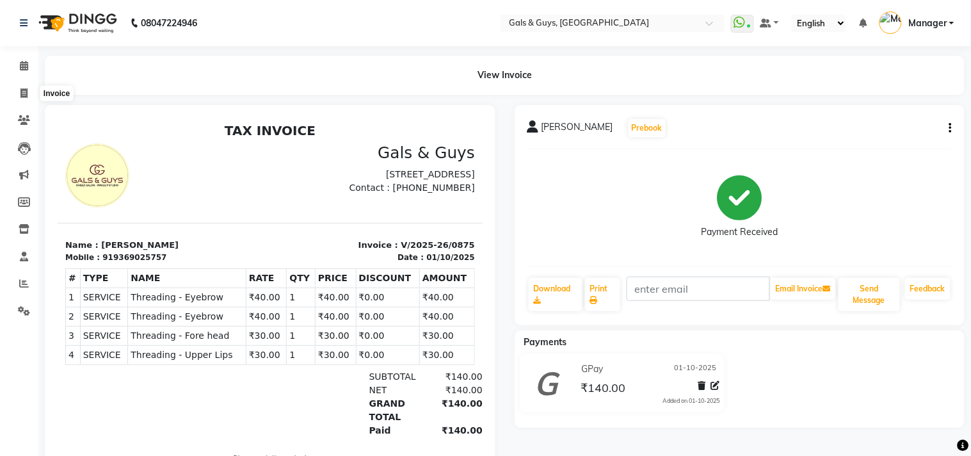
select select "7505"
select select "service"
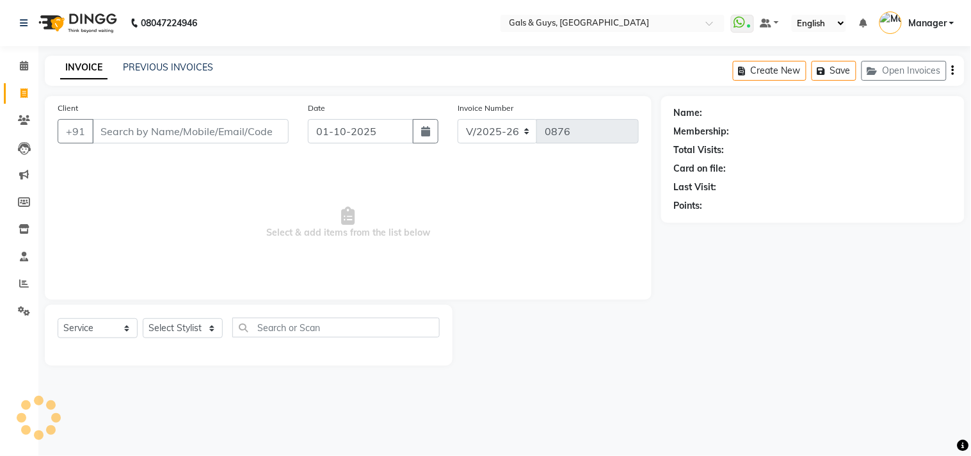
click at [173, 56] on div "INVOICE PREVIOUS INVOICES Create New Save Open Invoices" at bounding box center [504, 71] width 919 height 30
click at [173, 63] on link "PREVIOUS INVOICES" at bounding box center [168, 67] width 90 height 12
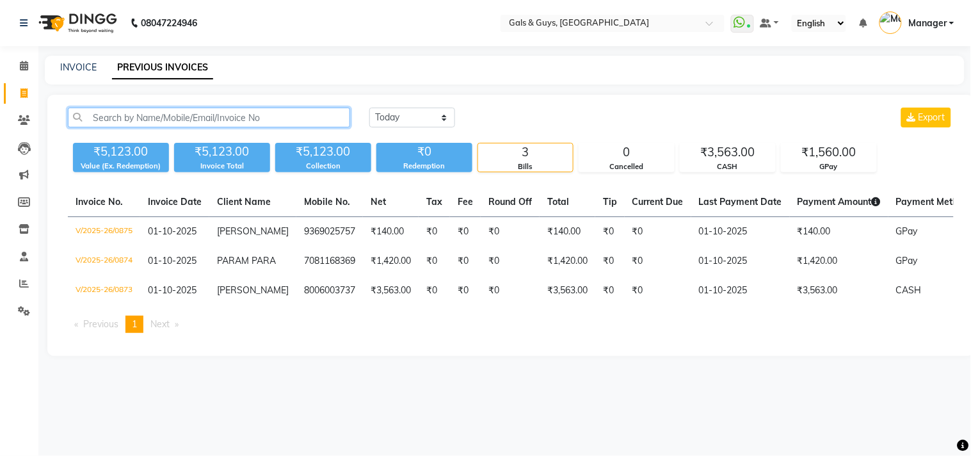
click at [175, 116] on input "text" at bounding box center [209, 117] width 282 height 20
paste input "9920970032"
click at [207, 116] on input "9920970032" at bounding box center [209, 117] width 282 height 20
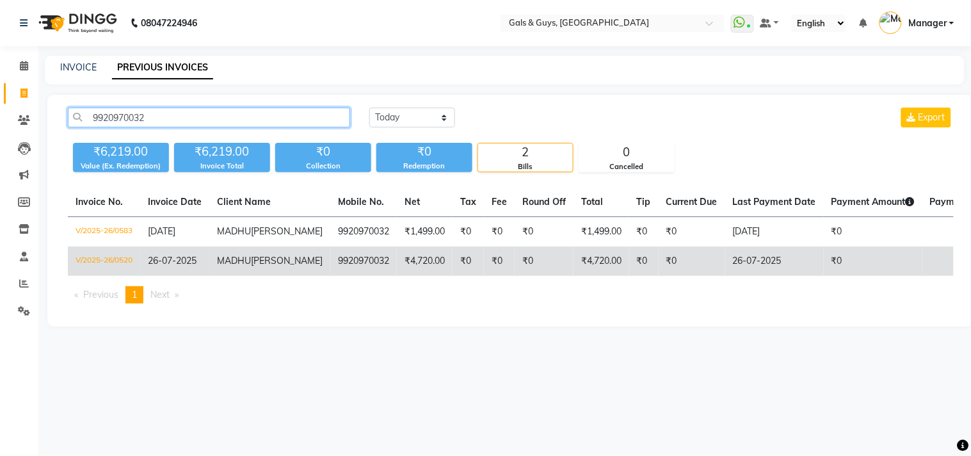
type input "9920970032"
click at [330, 271] on td "9920970032" at bounding box center [363, 260] width 67 height 29
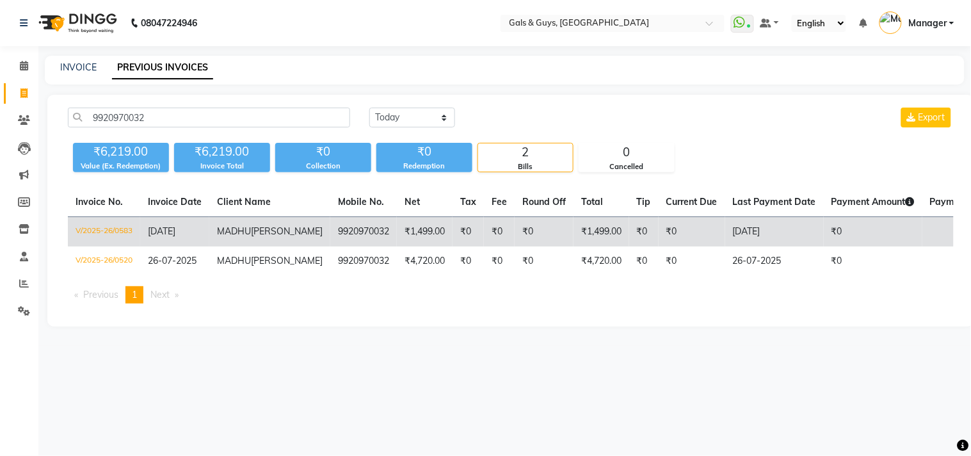
click at [330, 228] on td "9920970032" at bounding box center [363, 232] width 67 height 30
drag, startPoint x: 341, startPoint y: 233, endPoint x: 285, endPoint y: 233, distance: 56.3
click at [330, 233] on td "9920970032" at bounding box center [363, 232] width 67 height 30
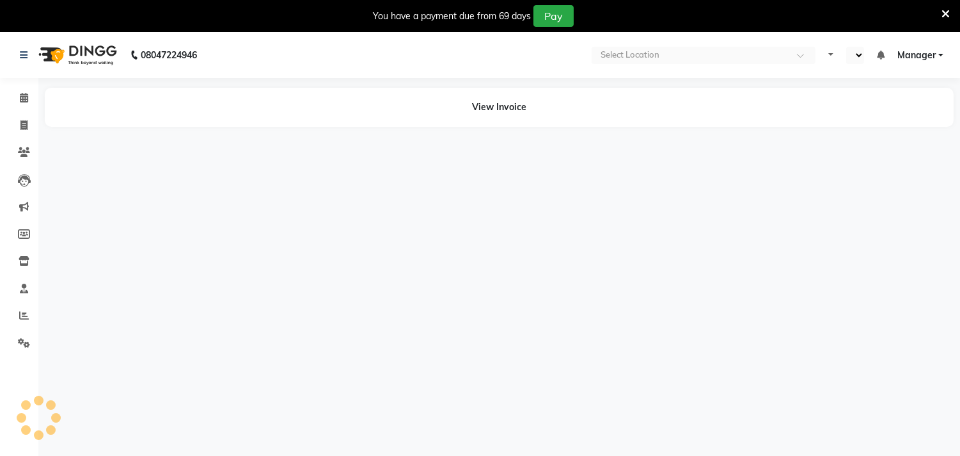
select select "en"
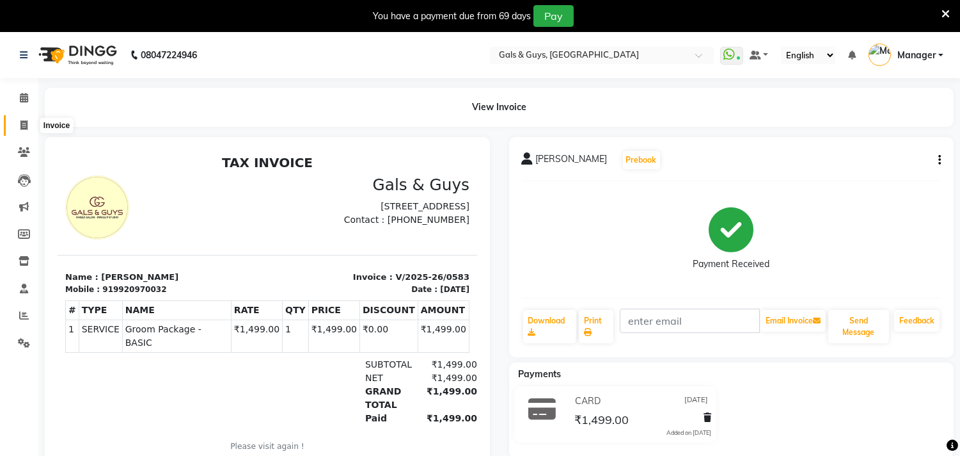
click at [16, 123] on span at bounding box center [24, 125] width 22 height 15
select select "service"
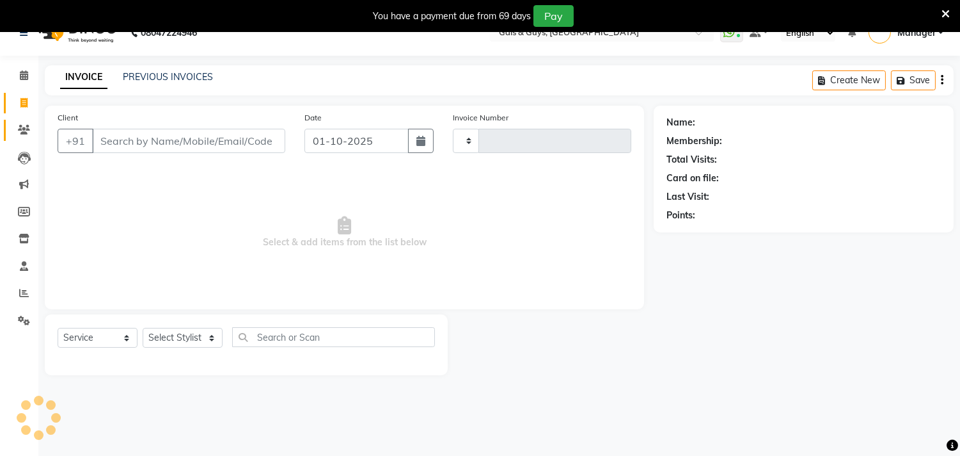
type input "0876"
select select "7505"
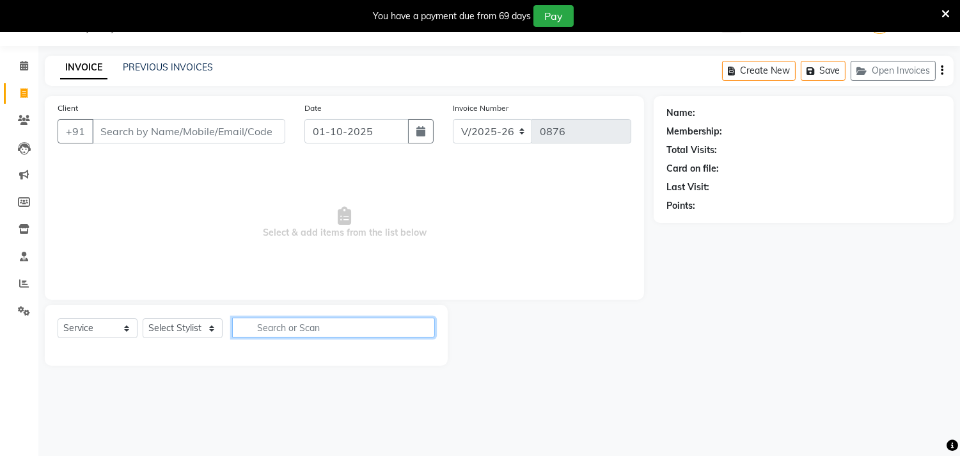
click at [311, 324] on input "text" at bounding box center [333, 327] width 203 height 20
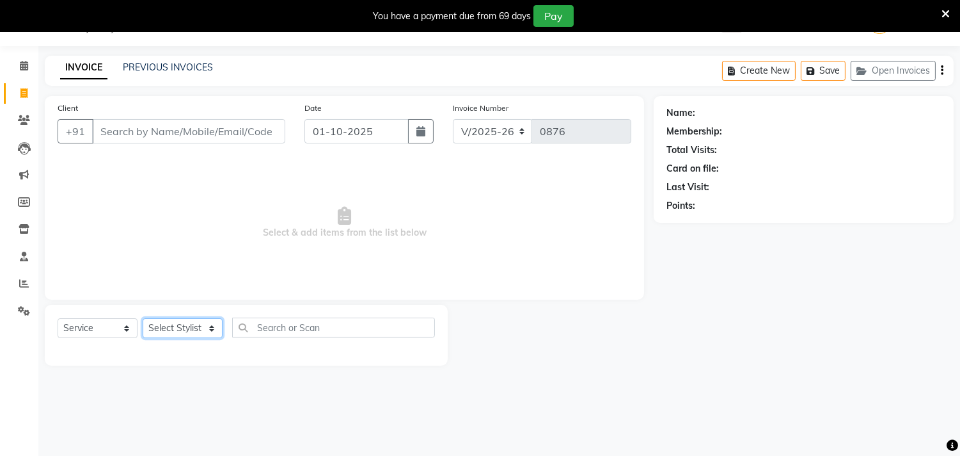
click at [184, 331] on select "Select Stylist [PERSON_NAME] ADVANCE ALKA [PERSON_NAME] B-WAX KUNAL Manager MEM…" at bounding box center [183, 328] width 80 height 20
select select "74291"
click at [143, 319] on select "Select Stylist [PERSON_NAME] ADVANCE ALKA [PERSON_NAME] B-WAX KUNAL Manager MEM…" at bounding box center [183, 328] width 80 height 20
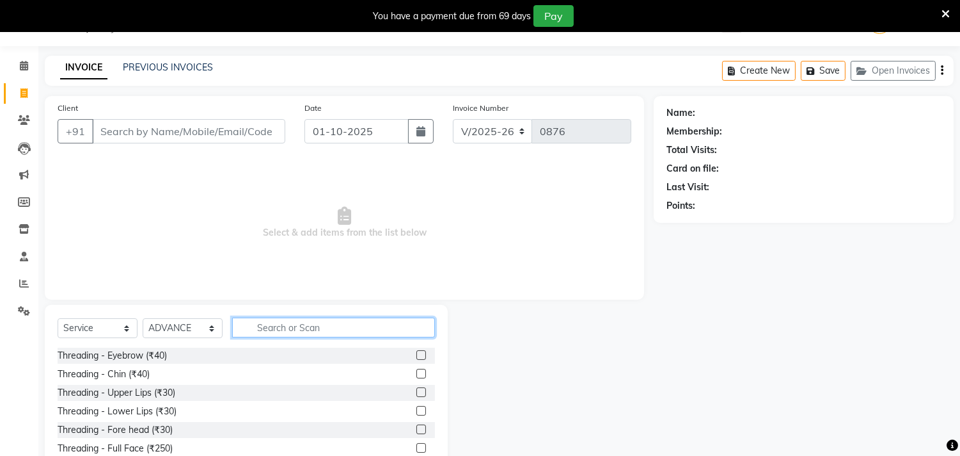
click at [276, 322] on input "text" at bounding box center [333, 327] width 203 height 20
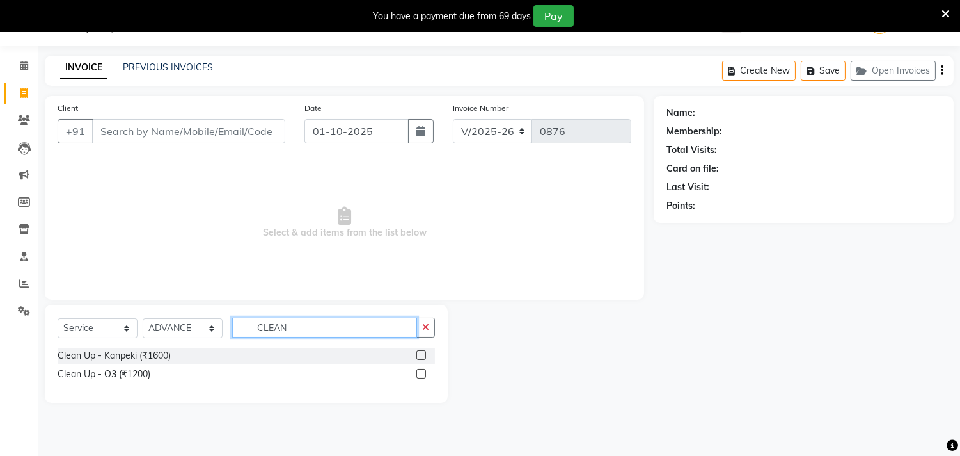
type input "CLEAN"
click at [423, 369] on label at bounding box center [422, 374] width 10 height 10
click at [423, 370] on input "checkbox" at bounding box center [421, 374] width 8 height 8
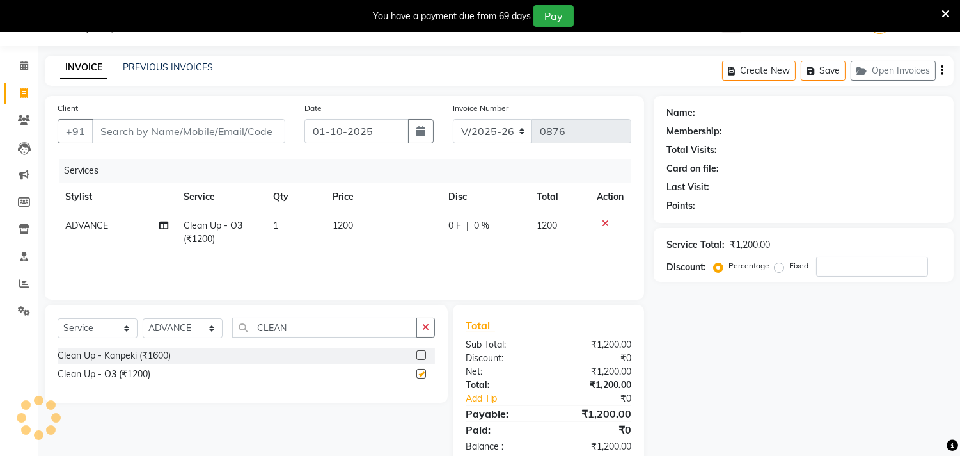
checkbox input "false"
drag, startPoint x: 308, startPoint y: 323, endPoint x: 208, endPoint y: 323, distance: 99.8
click at [208, 323] on div "Select Service Product Membership Package Voucher Prepaid Gift Card Select Styl…" at bounding box center [246, 332] width 377 height 30
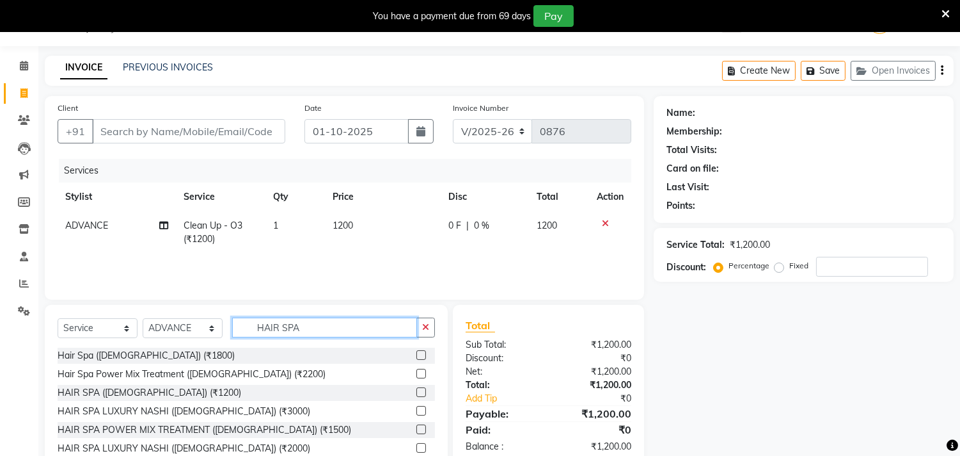
type input "HAIR SPA"
click at [420, 392] on label at bounding box center [422, 392] width 10 height 10
click at [420, 392] on input "checkbox" at bounding box center [421, 392] width 8 height 8
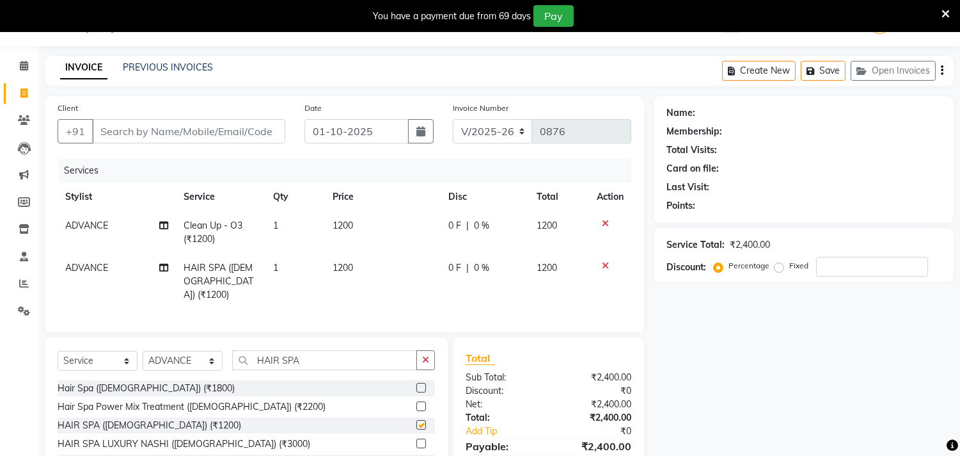
checkbox input "false"
drag, startPoint x: 305, startPoint y: 357, endPoint x: 262, endPoint y: 353, distance: 43.1
click at [262, 353] on input "HAIR SPA" at bounding box center [324, 360] width 185 height 20
click at [308, 359] on input "HAIR SPA" at bounding box center [324, 360] width 185 height 20
drag, startPoint x: 308, startPoint y: 359, endPoint x: 250, endPoint y: 353, distance: 58.6
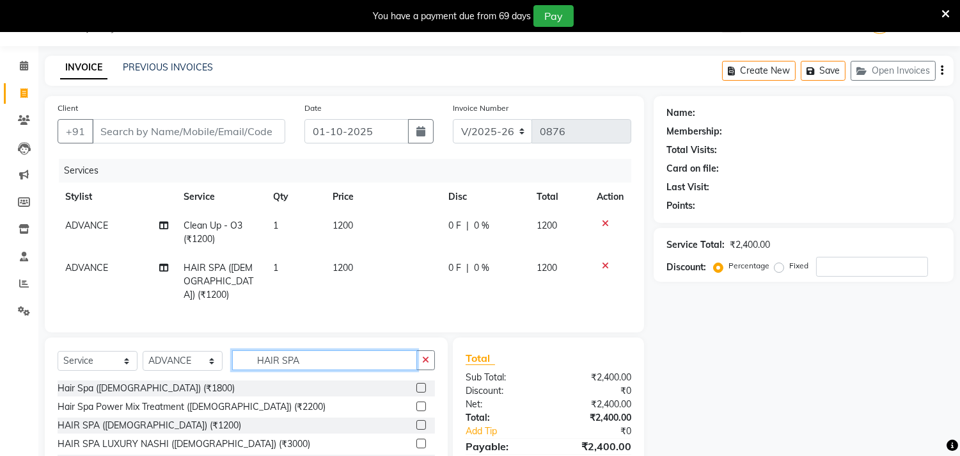
click at [250, 353] on input "HAIR SPA" at bounding box center [324, 360] width 185 height 20
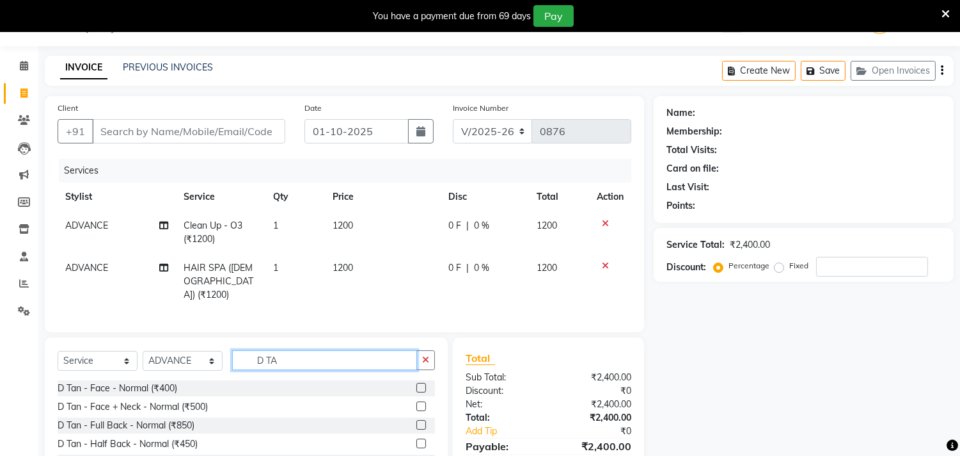
type input "D TA"
click at [417, 401] on label at bounding box center [422, 406] width 10 height 10
click at [417, 402] on input "checkbox" at bounding box center [421, 406] width 8 height 8
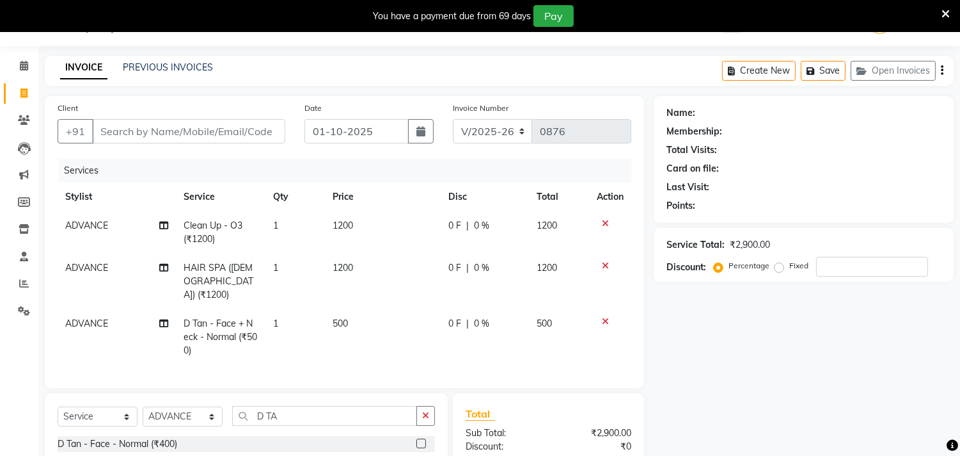
checkbox input "false"
click at [607, 317] on icon at bounding box center [605, 321] width 7 height 9
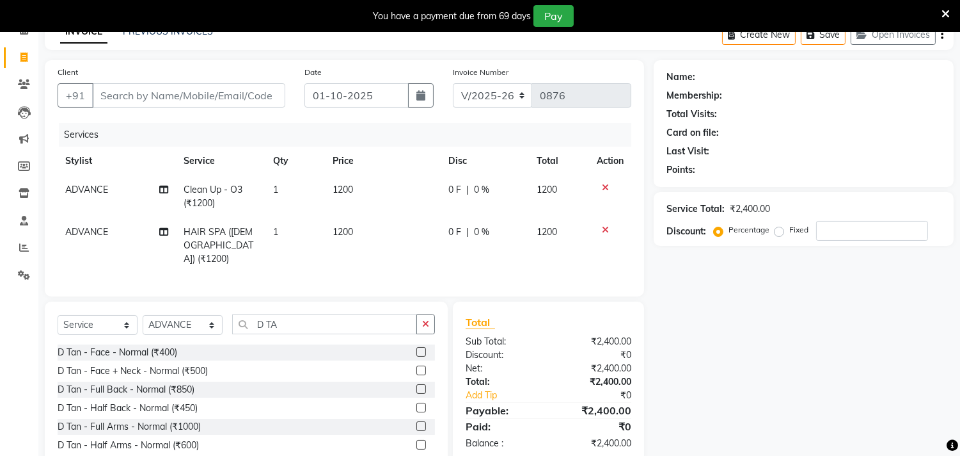
scroll to position [103, 0]
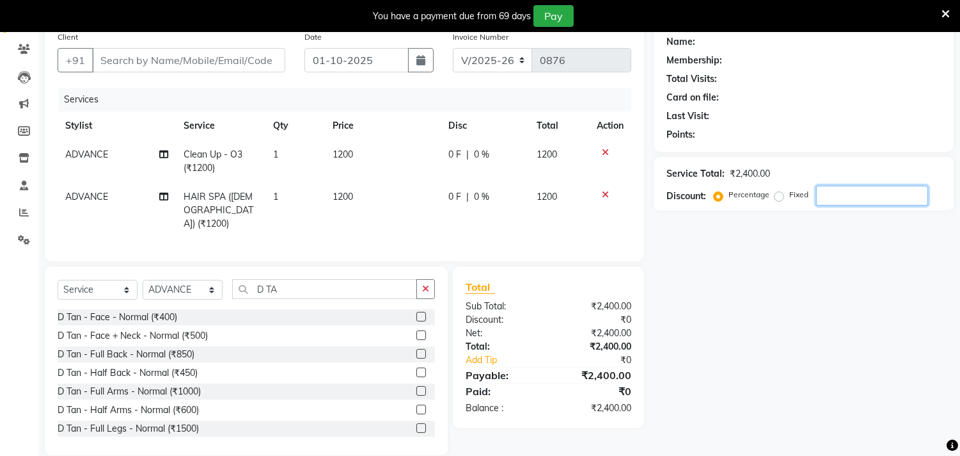
click at [843, 198] on input "number" at bounding box center [872, 196] width 112 height 20
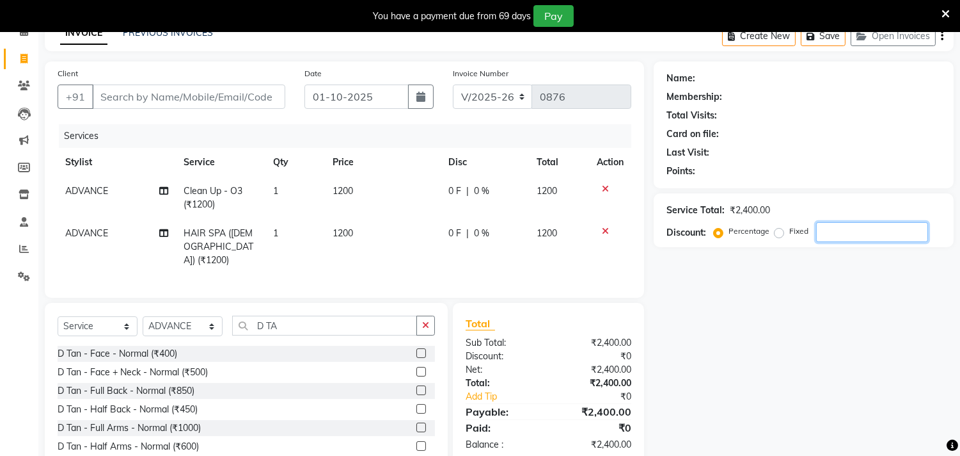
scroll to position [47, 0]
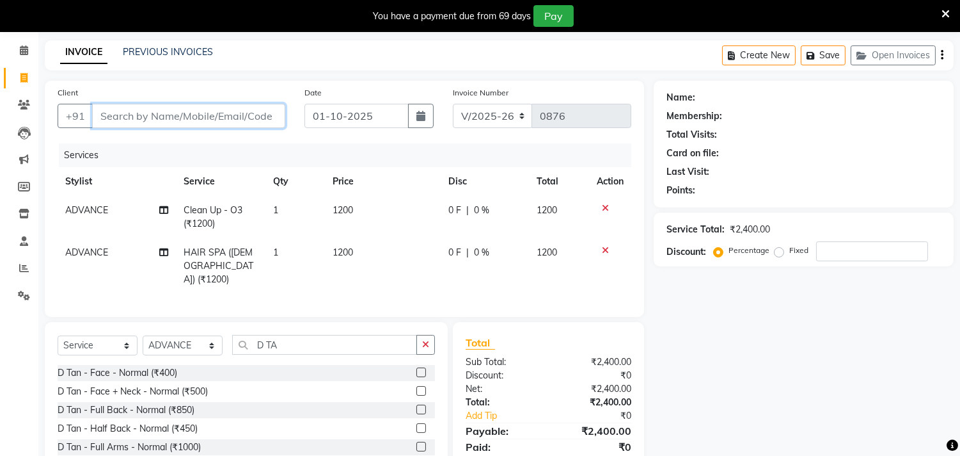
click at [168, 122] on input "Client" at bounding box center [188, 116] width 193 height 24
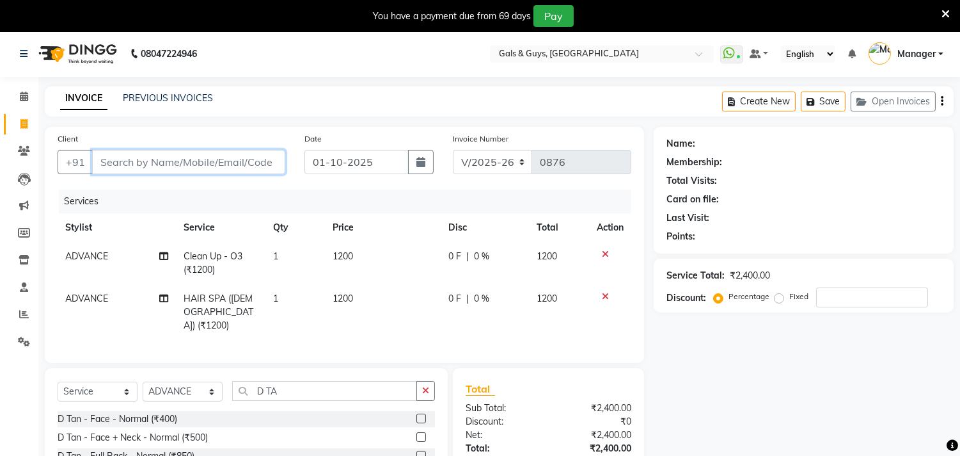
scroll to position [0, 0]
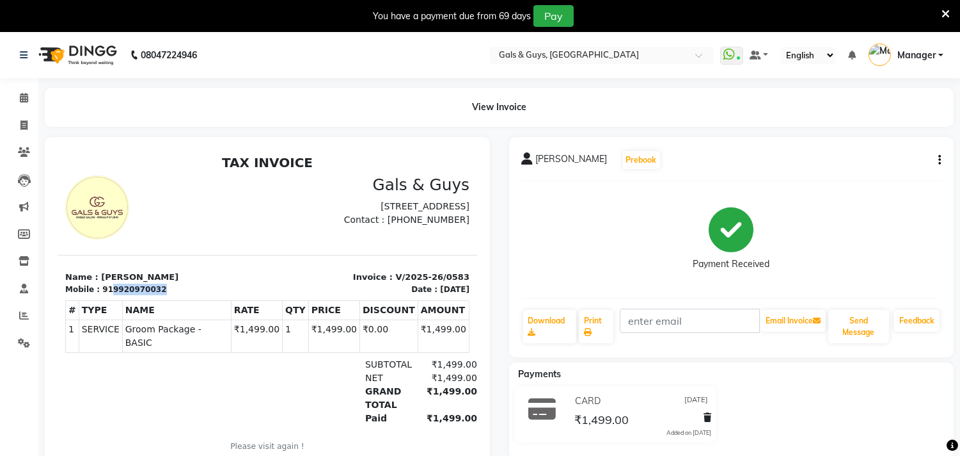
drag, startPoint x: 151, startPoint y: 286, endPoint x: 106, endPoint y: 287, distance: 44.8
click at [106, 287] on div "Mobile : 919920970032" at bounding box center [162, 289] width 195 height 12
copy div "9920970032"
click at [24, 123] on icon at bounding box center [23, 125] width 7 height 10
select select "service"
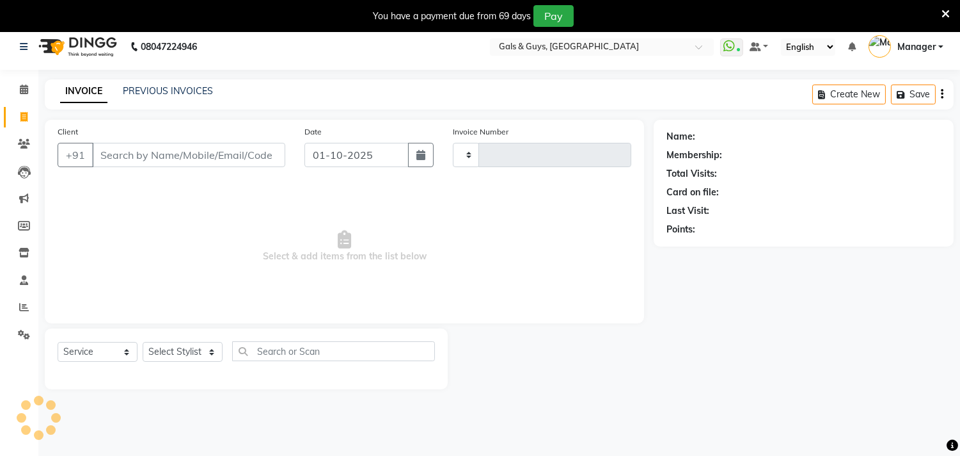
scroll to position [32, 0]
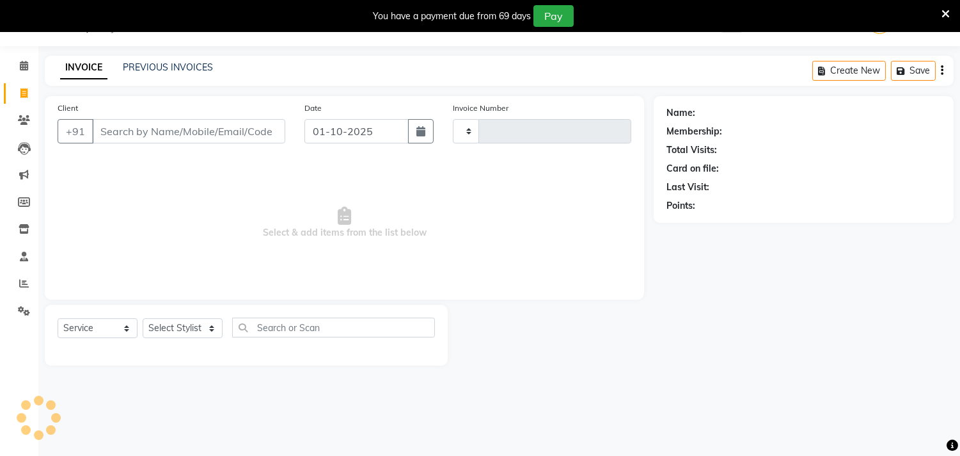
type input "0877"
select select "7505"
click at [171, 65] on link "PREVIOUS INVOICES" at bounding box center [168, 67] width 90 height 12
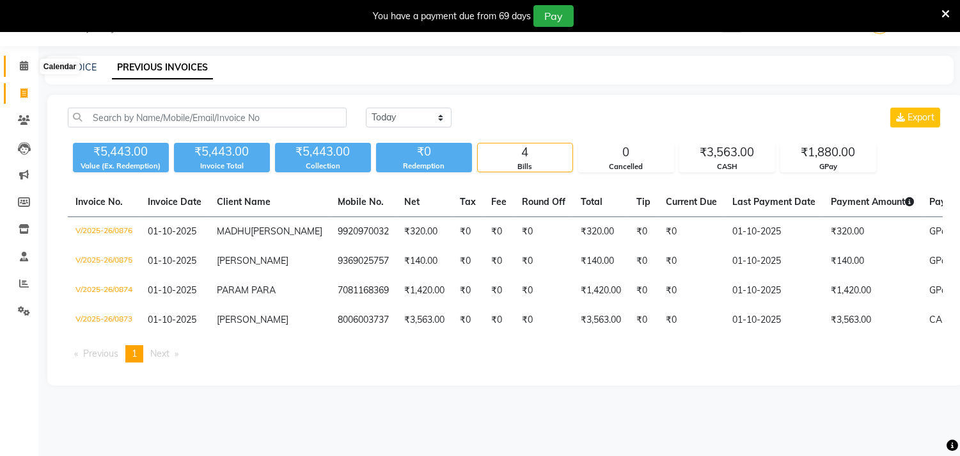
click at [26, 61] on icon at bounding box center [24, 66] width 8 height 10
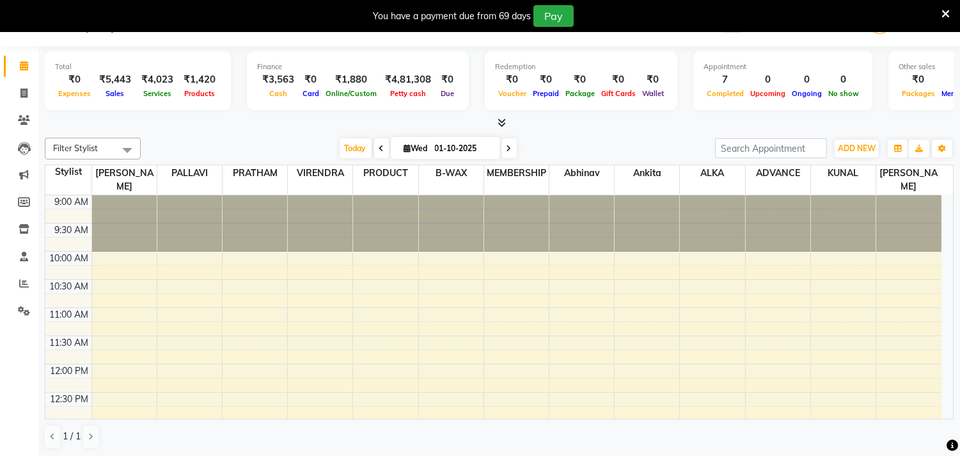
click at [440, 148] on input "01-10-2025" at bounding box center [463, 148] width 64 height 19
select select "10"
select select "2025"
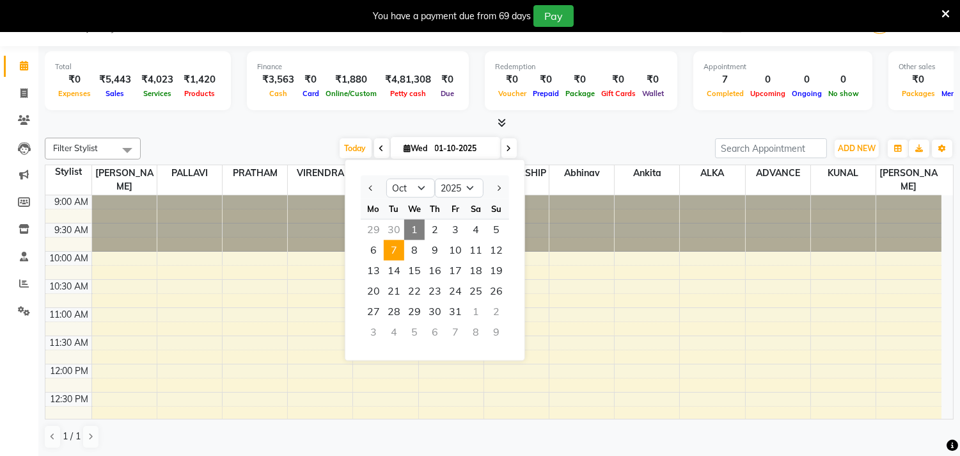
click at [392, 244] on span "7" at bounding box center [394, 250] width 20 height 20
type input "[DATE]"
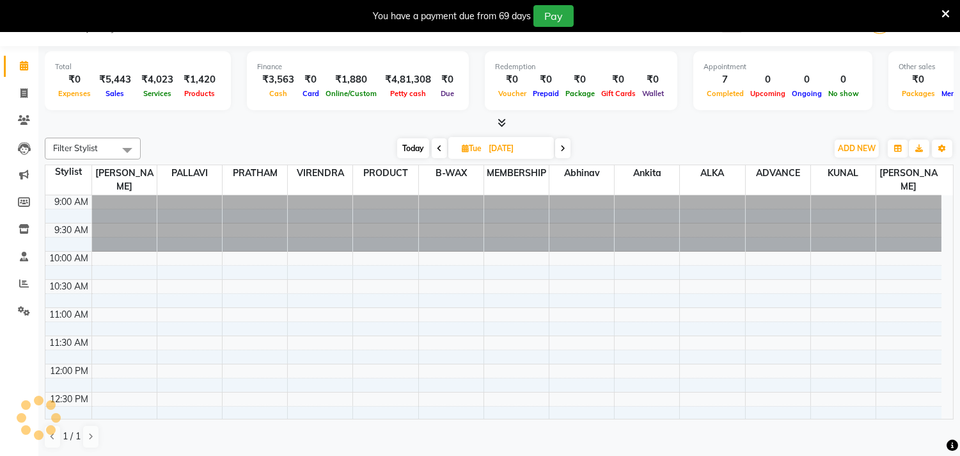
scroll to position [442, 0]
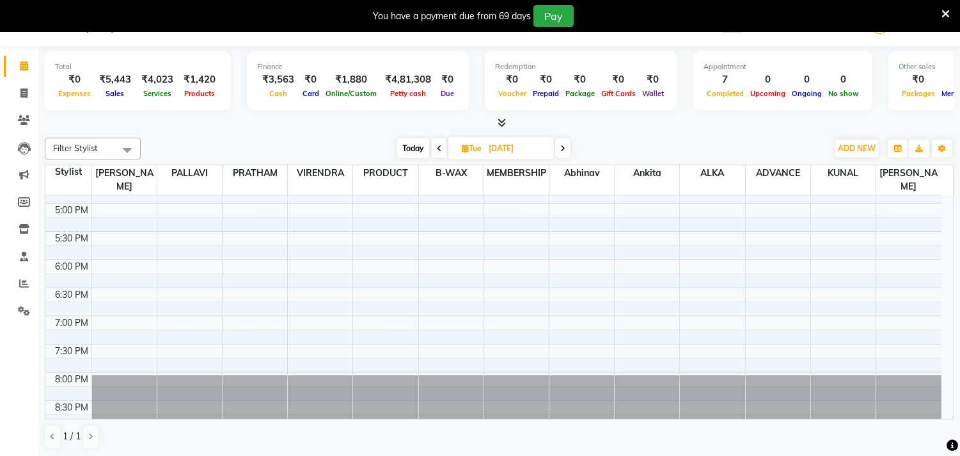
click at [777, 311] on div "9:00 AM 9:30 AM 10:00 AM 10:30 AM 11:00 AM 11:30 AM 12:00 PM 12:30 PM 1:00 PM 1…" at bounding box center [493, 90] width 896 height 675
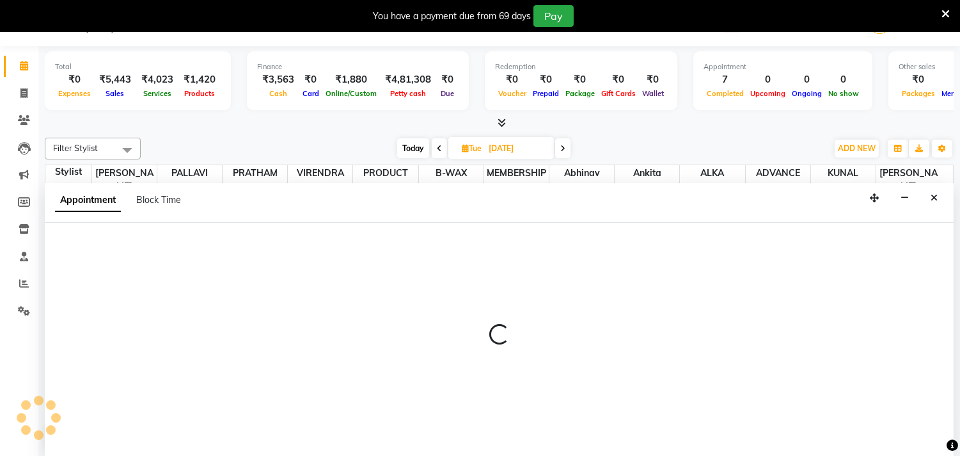
scroll to position [33, 0]
select select "74291"
select select "tentative"
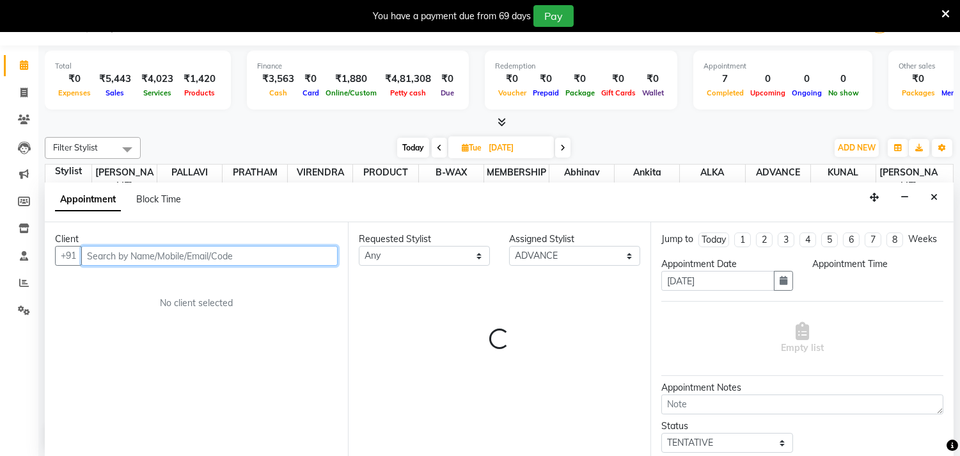
select select "1140"
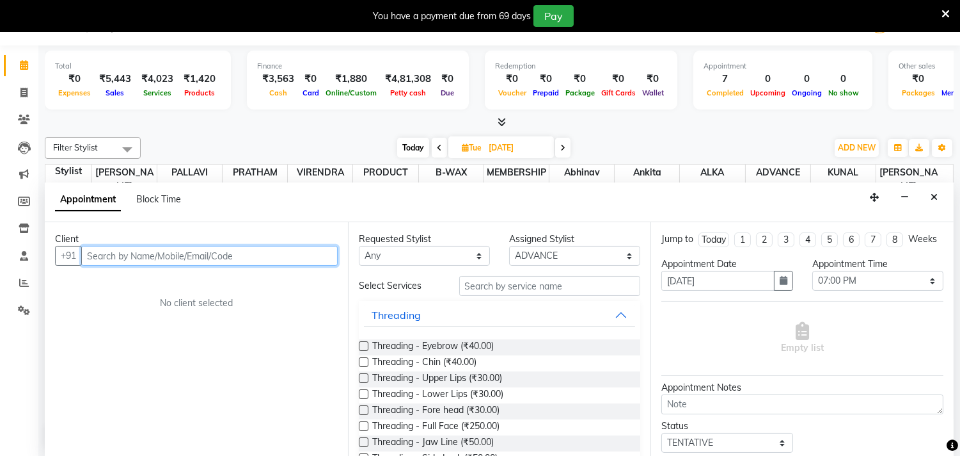
click at [168, 253] on input "text" at bounding box center [209, 256] width 257 height 20
paste input "9920970032"
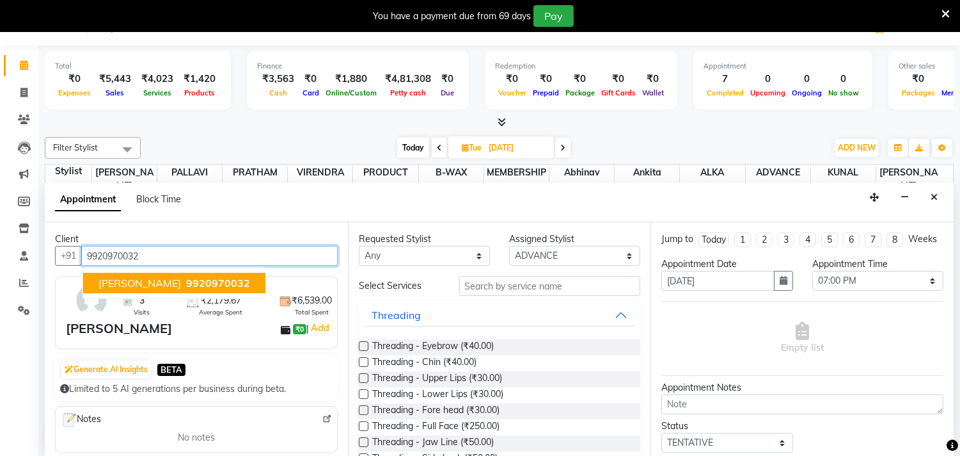
click at [171, 282] on span "[PERSON_NAME]" at bounding box center [140, 282] width 83 height 13
type input "9920970032"
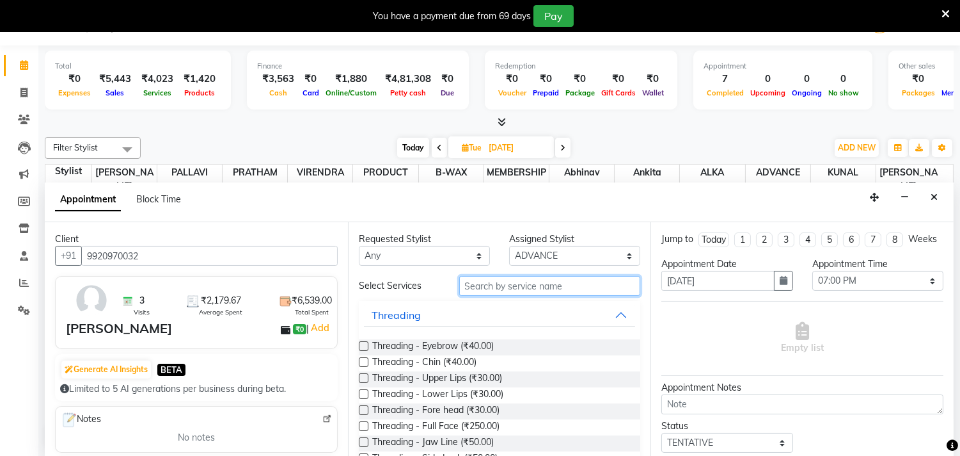
click at [519, 290] on input "text" at bounding box center [550, 286] width 182 height 20
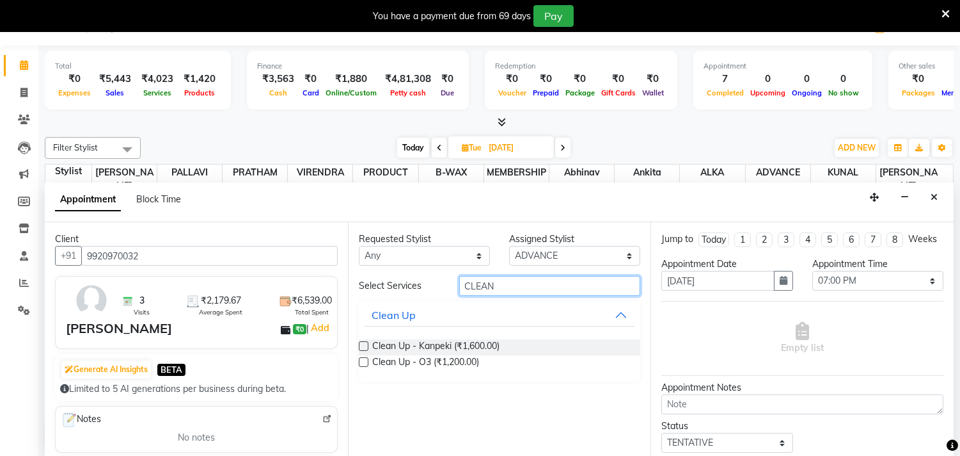
type input "CLEAN"
click at [349, 365] on div "Requested Stylist Any [PERSON_NAME] ADVANCE ALKA [PERSON_NAME] B-WAX KUNAL MEMB…" at bounding box center [499, 339] width 303 height 234
click at [361, 362] on label at bounding box center [364, 362] width 10 height 10
click at [361, 362] on input "checkbox" at bounding box center [363, 363] width 8 height 8
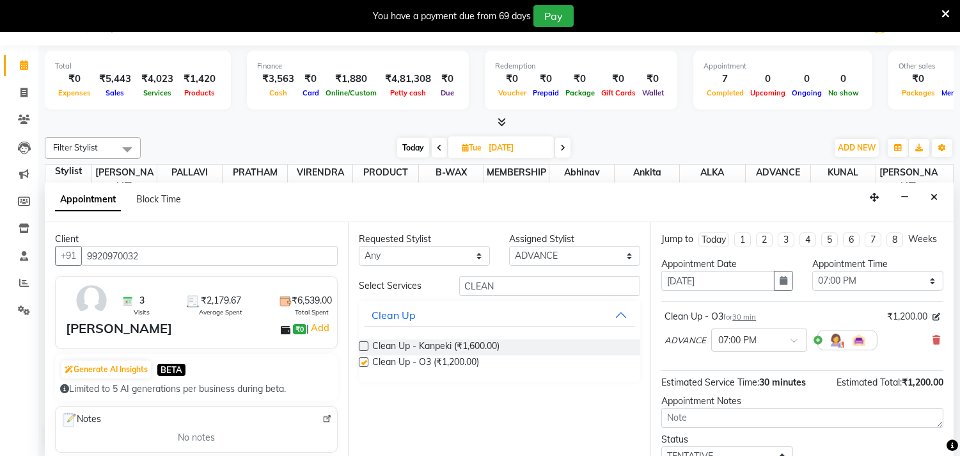
checkbox input "false"
drag, startPoint x: 517, startPoint y: 286, endPoint x: 415, endPoint y: 285, distance: 102.4
click at [415, 285] on div "Select Services CLEAN" at bounding box center [499, 286] width 301 height 20
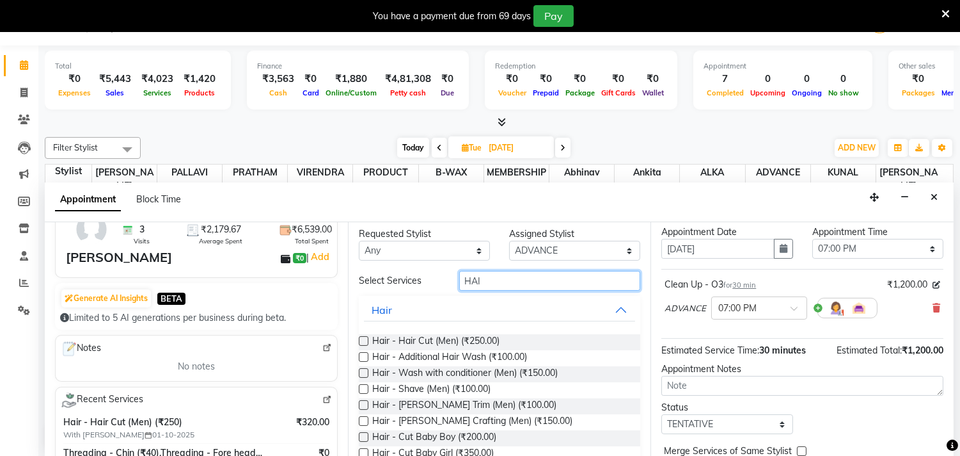
scroll to position [0, 0]
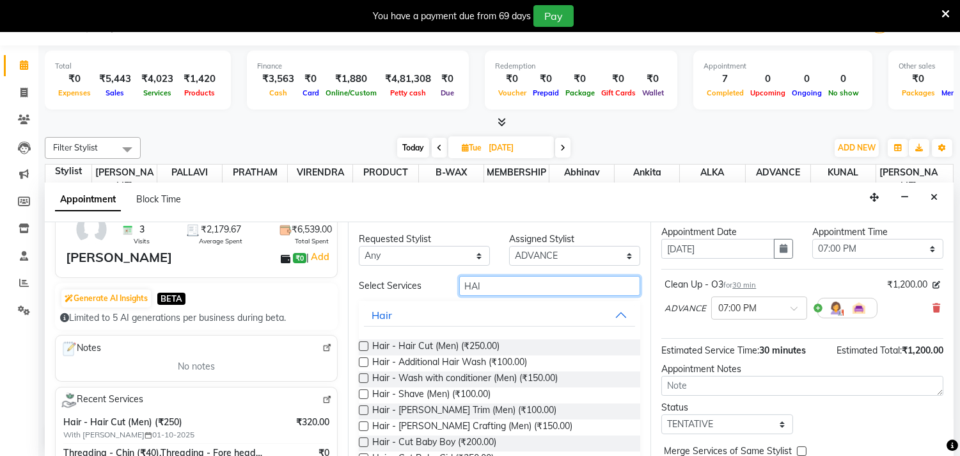
drag, startPoint x: 523, startPoint y: 278, endPoint x: 351, endPoint y: 282, distance: 172.1
click at [351, 282] on div "Select Services HAI" at bounding box center [499, 286] width 301 height 20
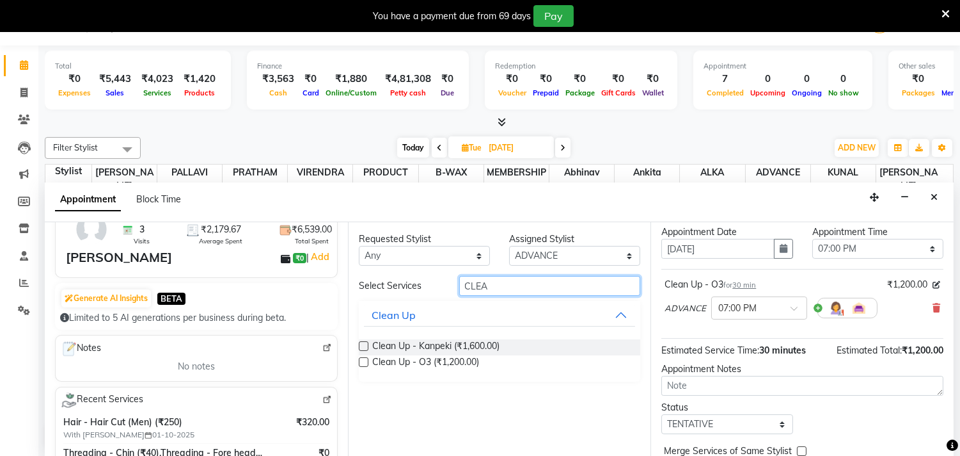
type input "CLEA"
click at [360, 361] on label at bounding box center [364, 362] width 10 height 10
click at [360, 361] on input "checkbox" at bounding box center [363, 363] width 8 height 8
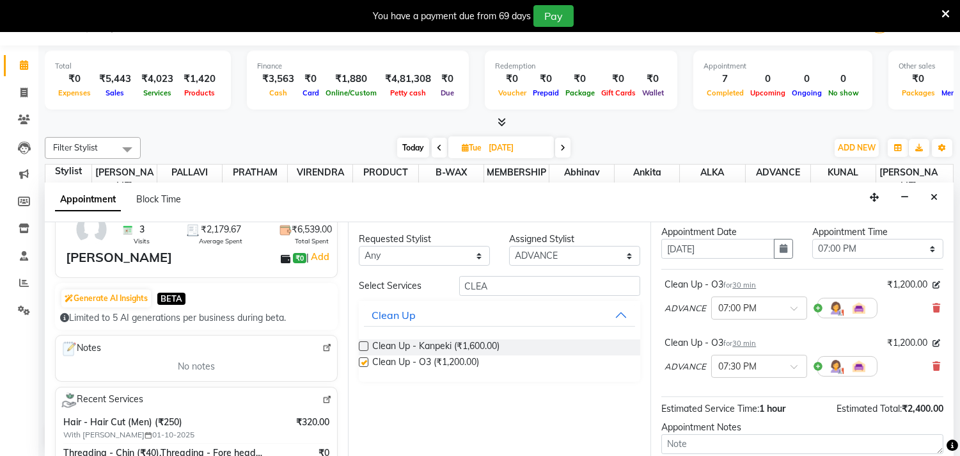
checkbox input "false"
drag, startPoint x: 526, startPoint y: 282, endPoint x: 72, endPoint y: 284, distance: 454.3
click at [72, 284] on div "Client +91 9920970032 3 Visits ₹2,179.67 Average Spent ₹6,539.00 Total Spent [P…" at bounding box center [499, 339] width 909 height 234
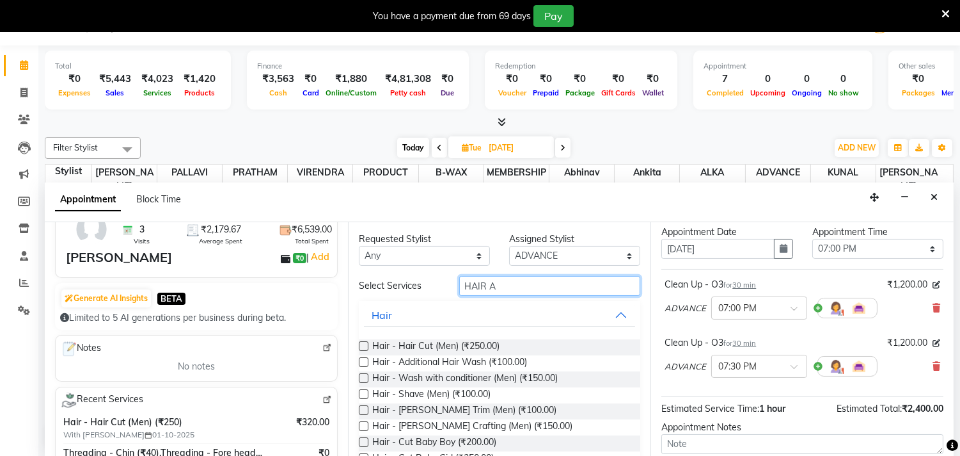
click at [514, 282] on input "HAIR A" at bounding box center [550, 286] width 182 height 20
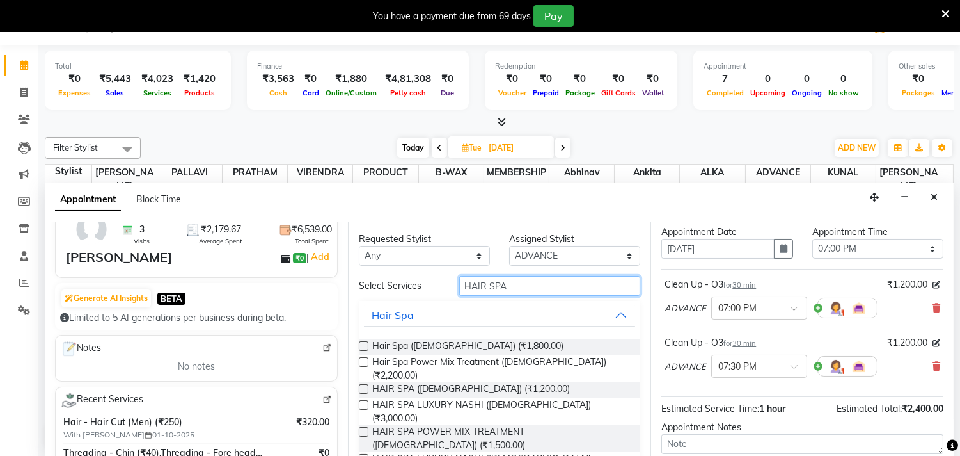
type input "HAIR SPA"
click at [367, 384] on label at bounding box center [364, 389] width 10 height 10
click at [367, 386] on input "checkbox" at bounding box center [363, 390] width 8 height 8
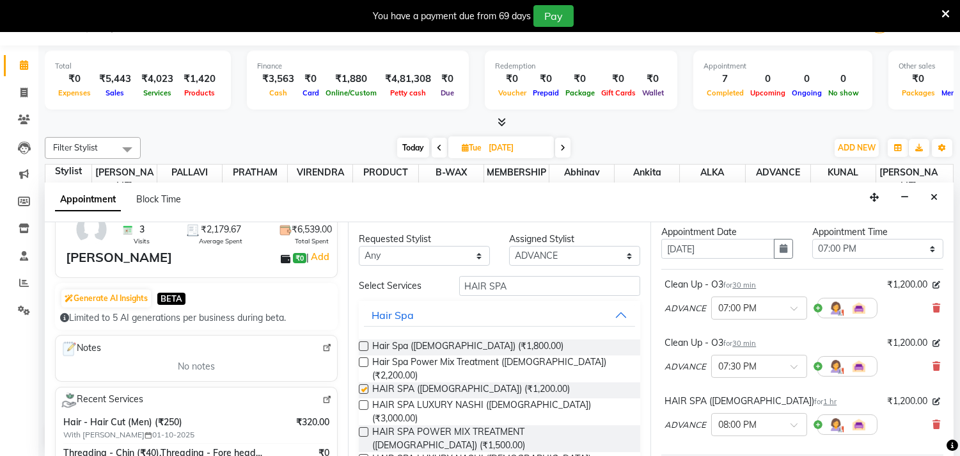
checkbox input "false"
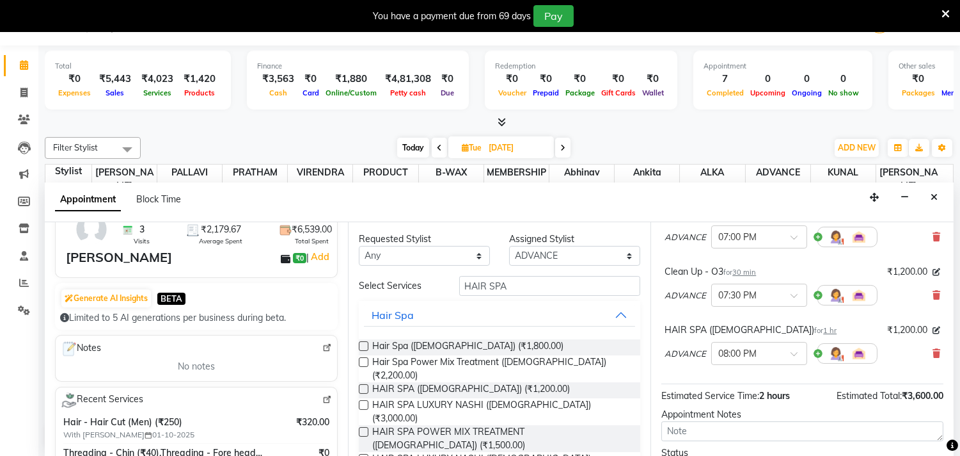
scroll to position [42, 0]
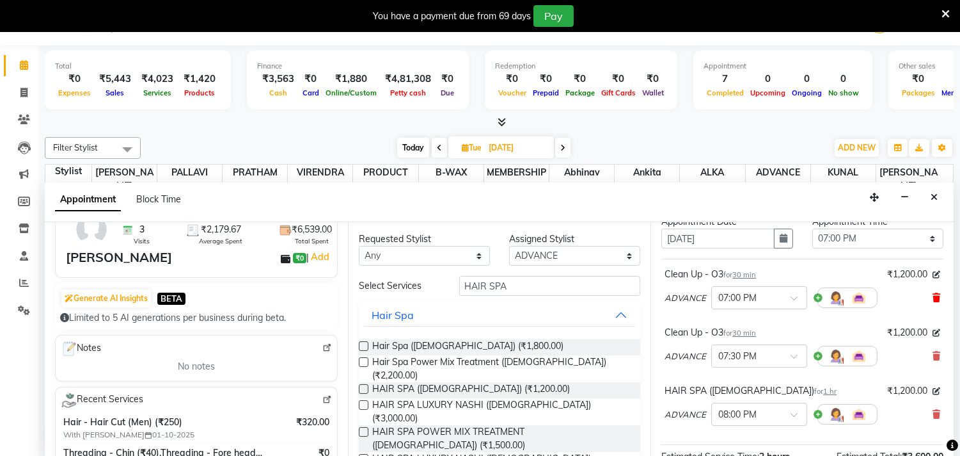
click at [933, 302] on icon at bounding box center [937, 297] width 8 height 9
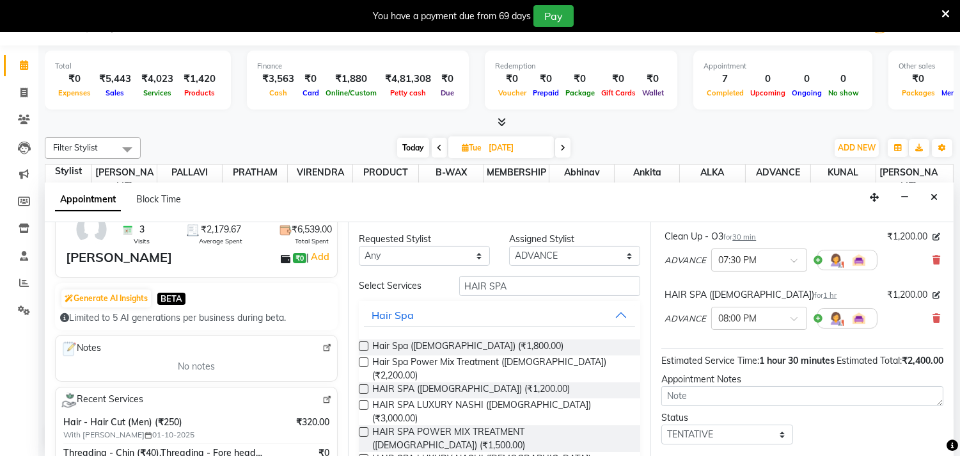
scroll to position [72, 0]
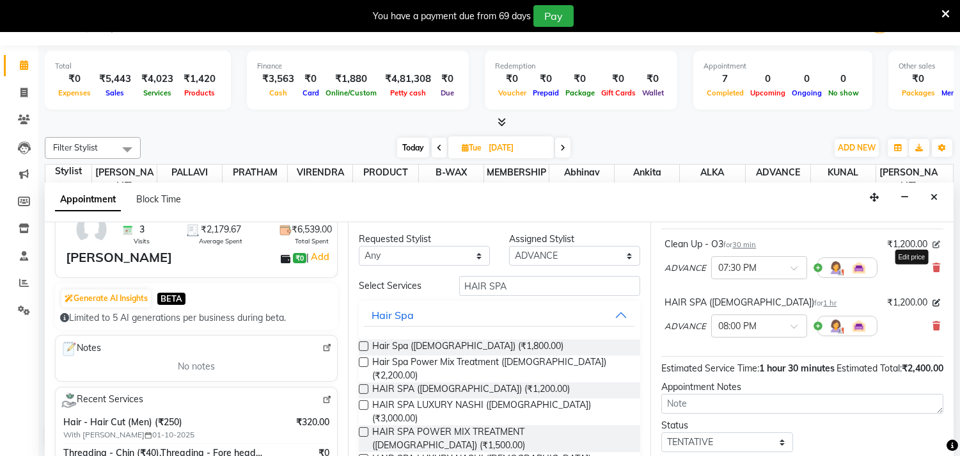
click at [933, 248] on icon at bounding box center [937, 245] width 8 height 8
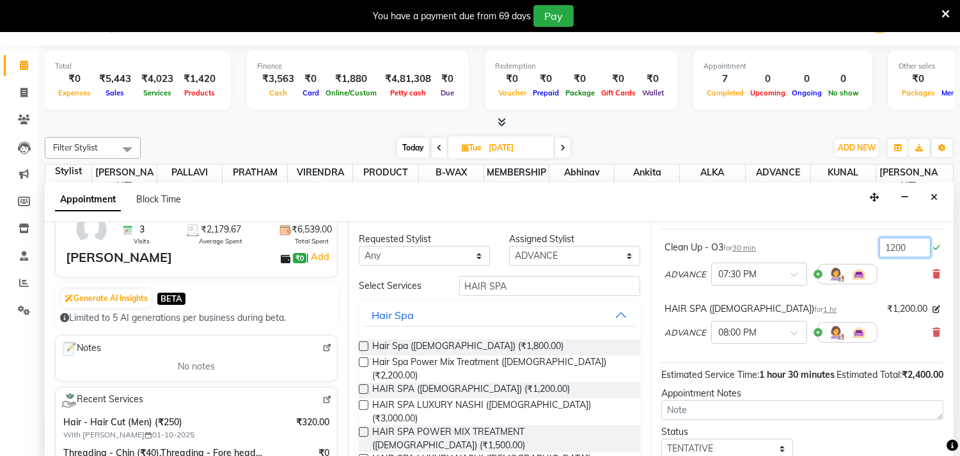
click at [896, 257] on input "1200" at bounding box center [905, 247] width 51 height 20
drag, startPoint x: 899, startPoint y: 257, endPoint x: 825, endPoint y: 257, distance: 73.6
click at [825, 257] on div "Clean Up - O3 for 30 min 1200" at bounding box center [803, 247] width 276 height 20
click at [904, 257] on input "1200" at bounding box center [905, 247] width 51 height 20
drag, startPoint x: 904, startPoint y: 260, endPoint x: 815, endPoint y: 257, distance: 89.0
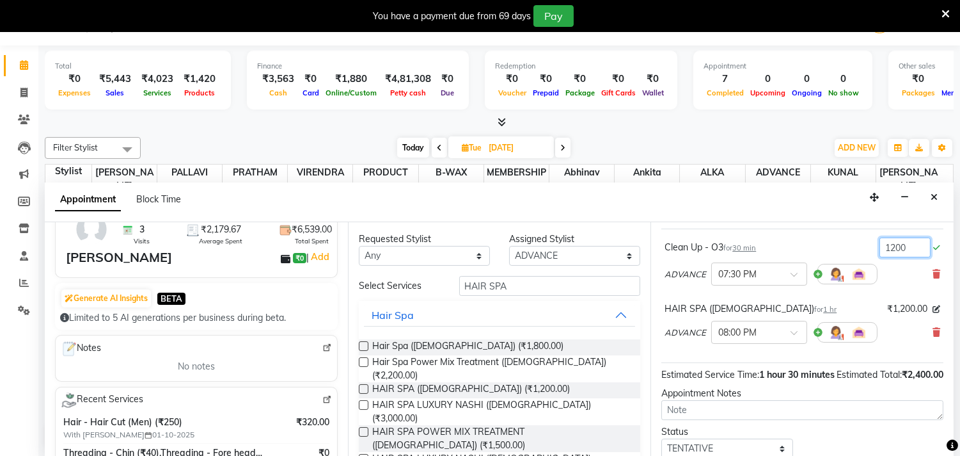
click at [815, 257] on div "Clean Up - O3 for 30 min 1200" at bounding box center [803, 247] width 276 height 20
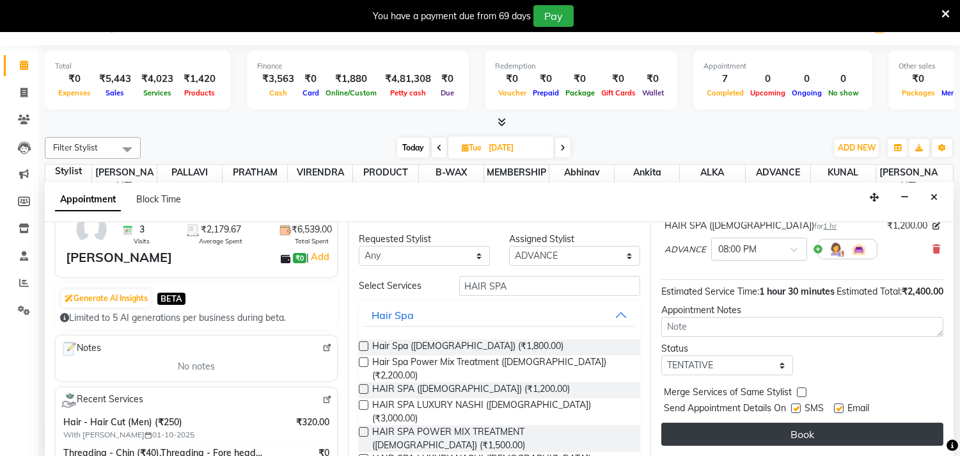
scroll to position [174, 0]
click at [853, 434] on button "Book" at bounding box center [803, 433] width 282 height 23
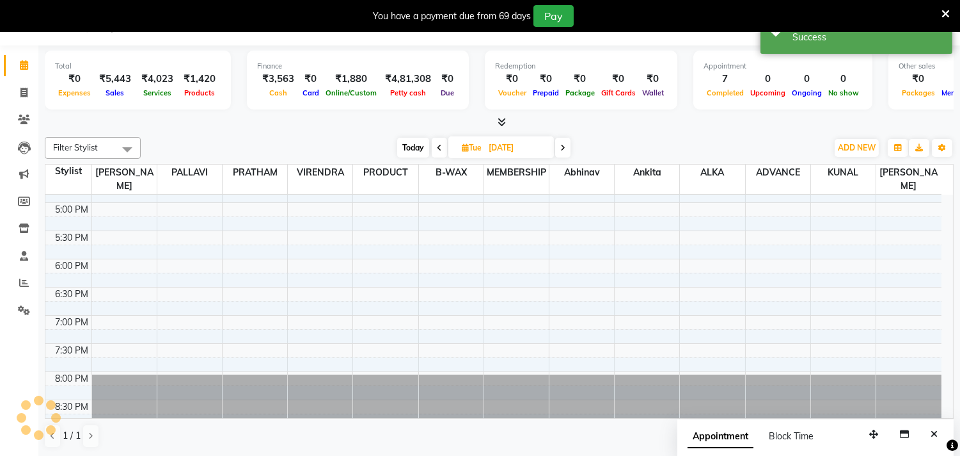
scroll to position [0, 0]
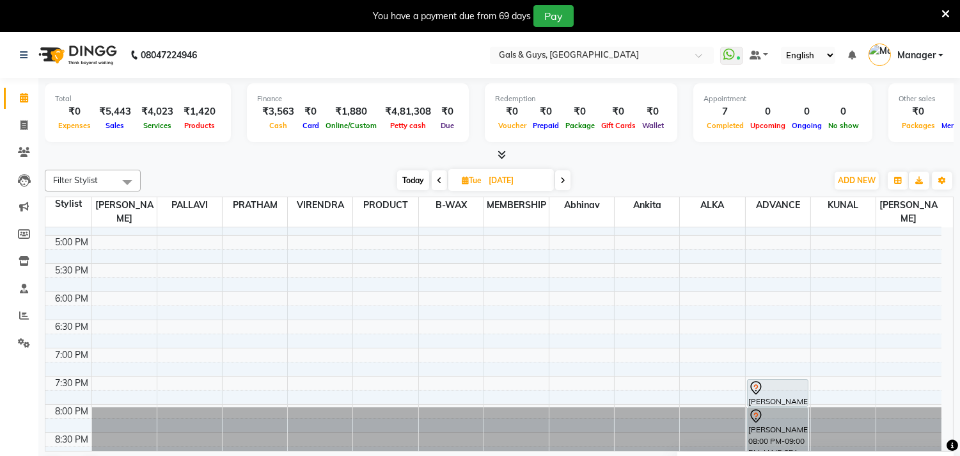
click at [78, 60] on img at bounding box center [77, 55] width 88 height 36
click at [15, 338] on span at bounding box center [24, 343] width 22 height 15
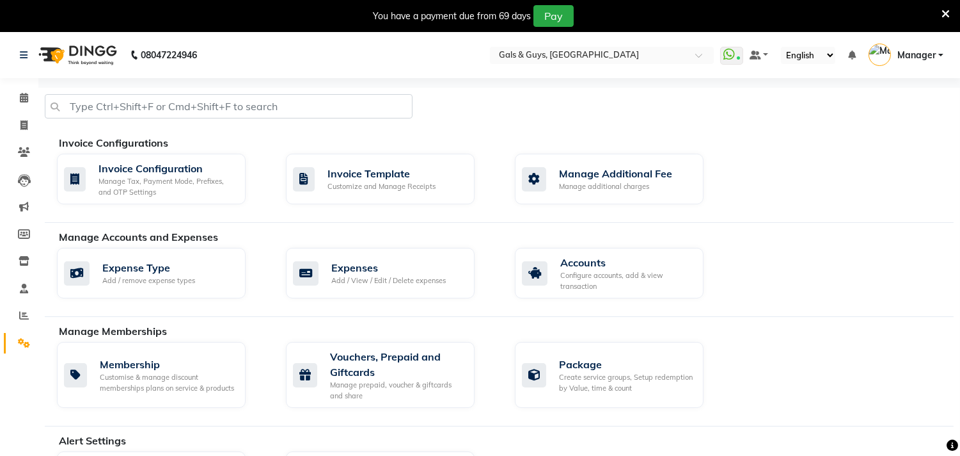
click at [67, 56] on img at bounding box center [77, 55] width 88 height 36
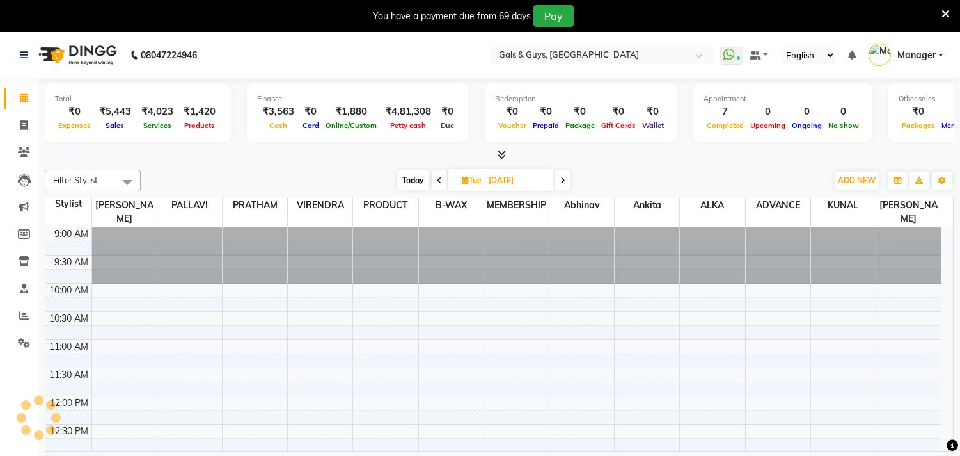
scroll to position [442, 0]
